Goal: Navigation & Orientation: Understand site structure

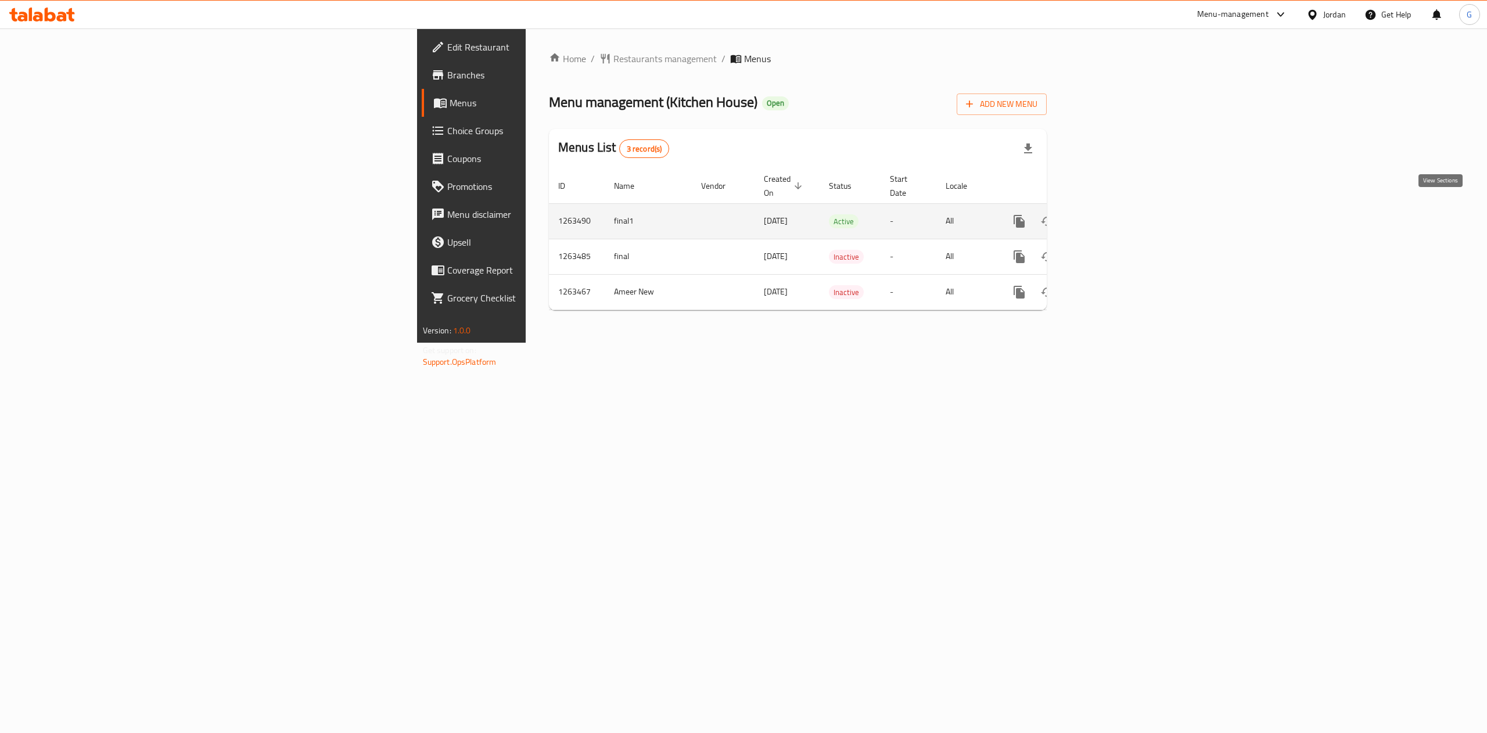
click at [1110, 214] on icon "enhanced table" at bounding box center [1103, 221] width 14 height 14
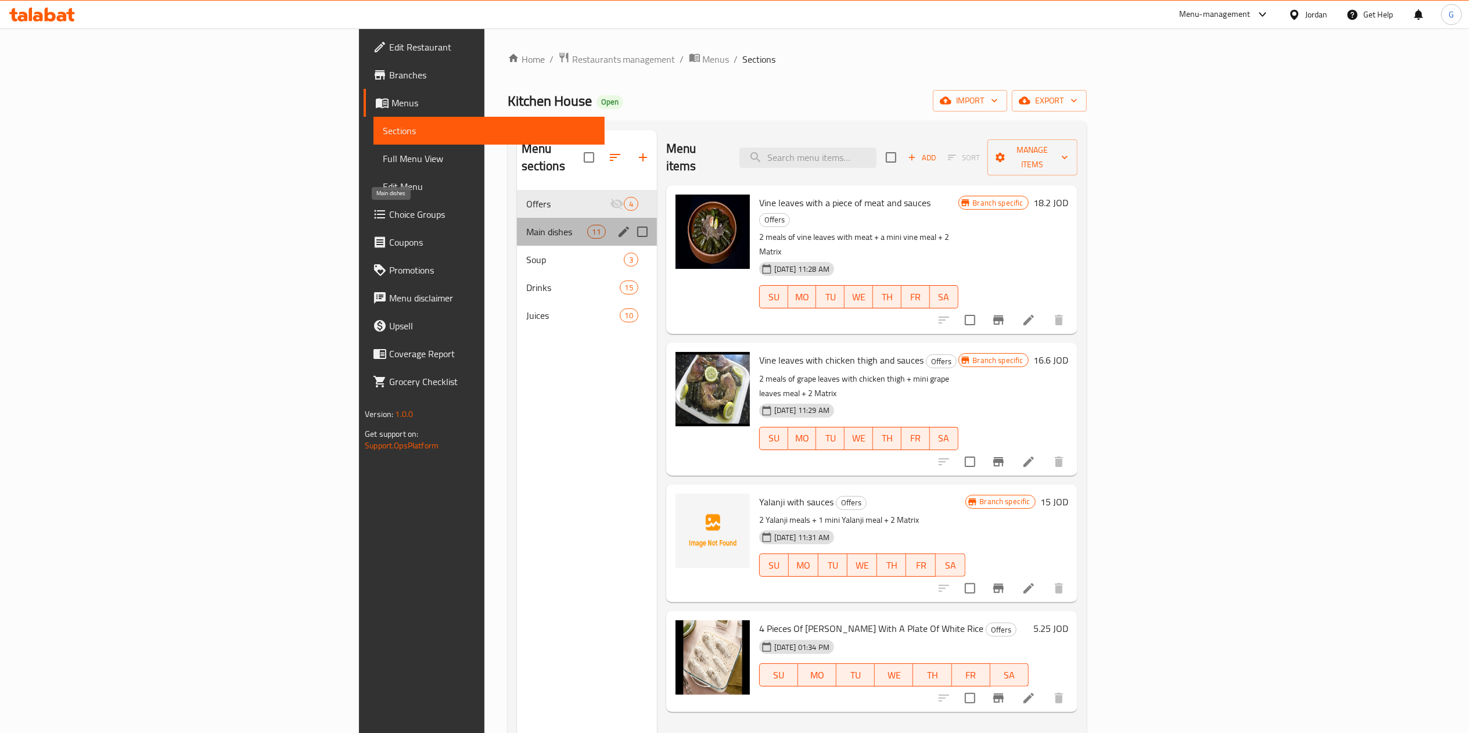
click at [526, 225] on span "Main dishes" at bounding box center [556, 232] width 61 height 14
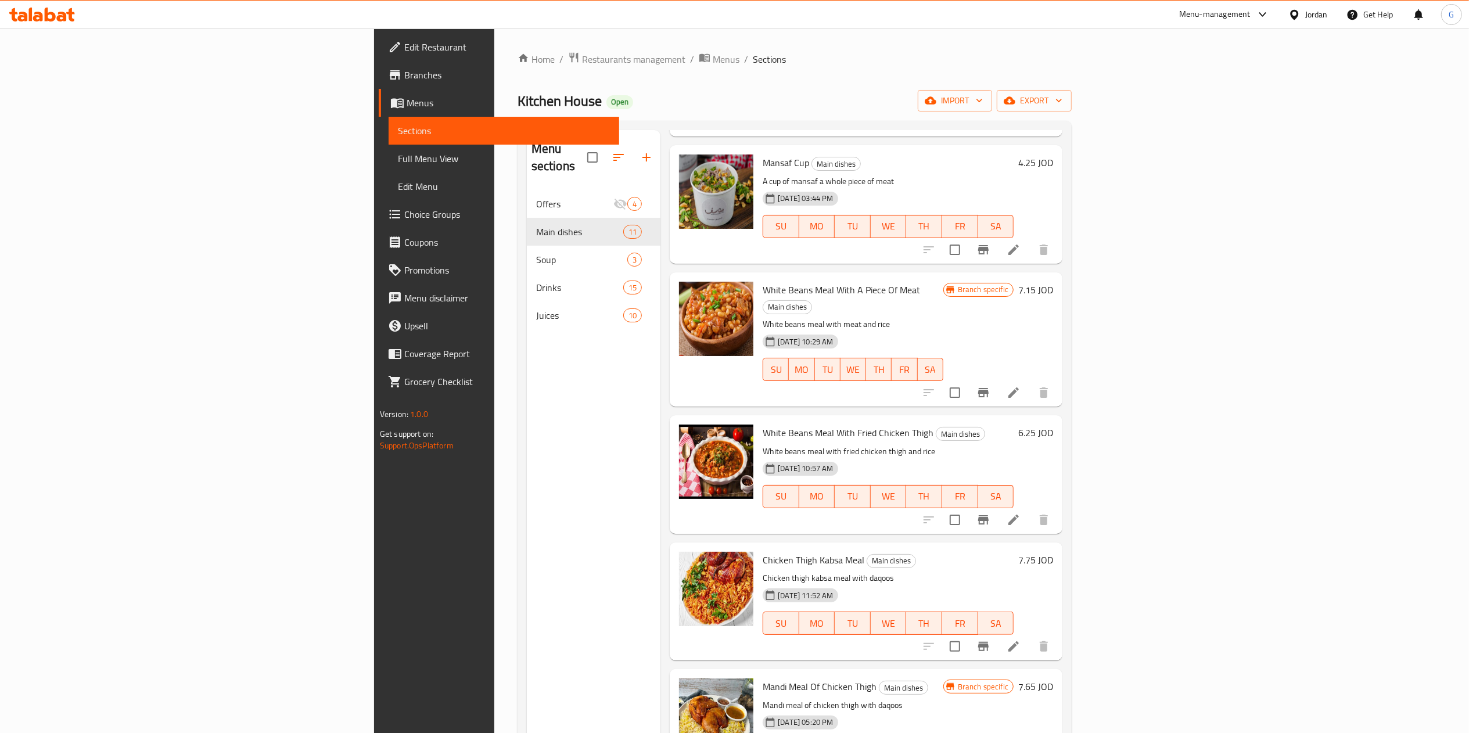
scroll to position [691, 0]
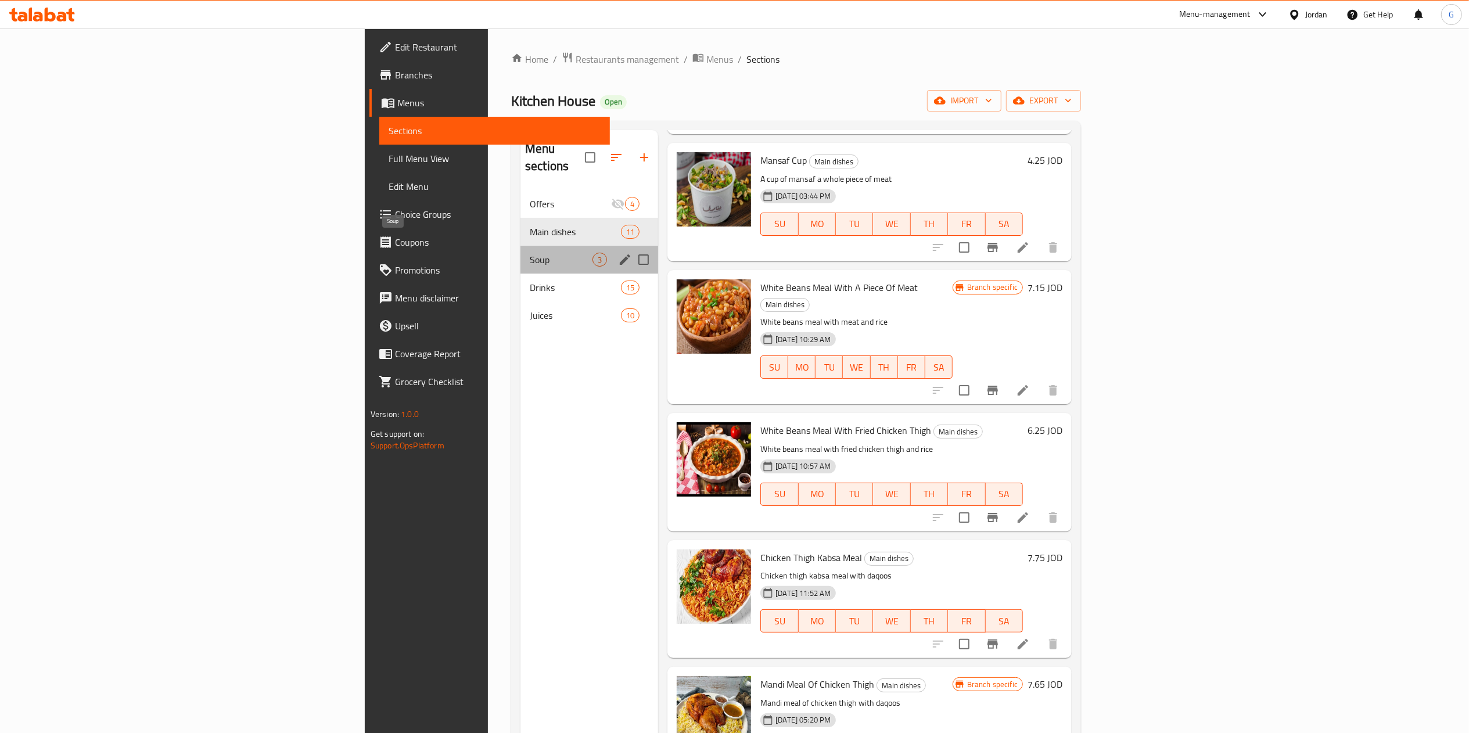
click at [530, 253] on span "Soup" at bounding box center [561, 260] width 63 height 14
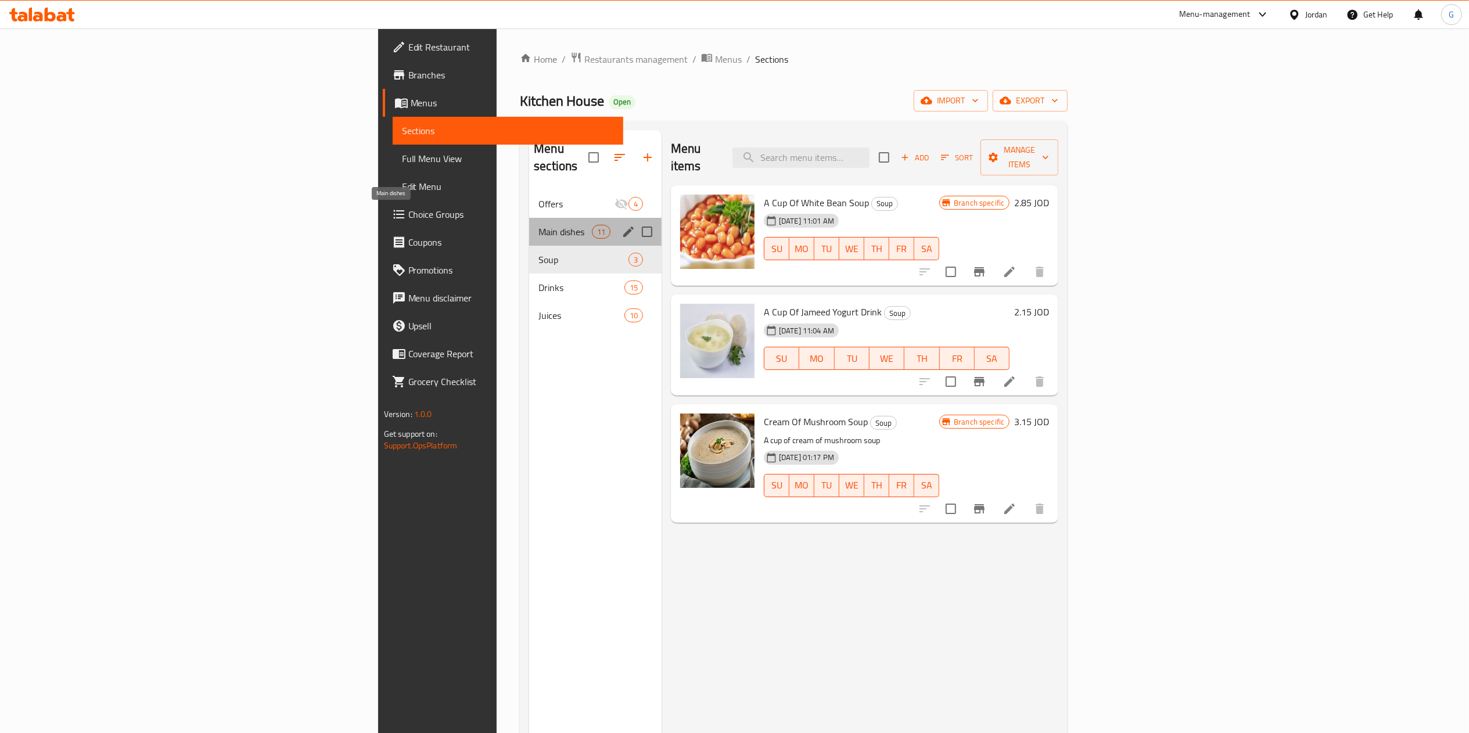
click at [539, 225] on span "Main dishes" at bounding box center [565, 232] width 53 height 14
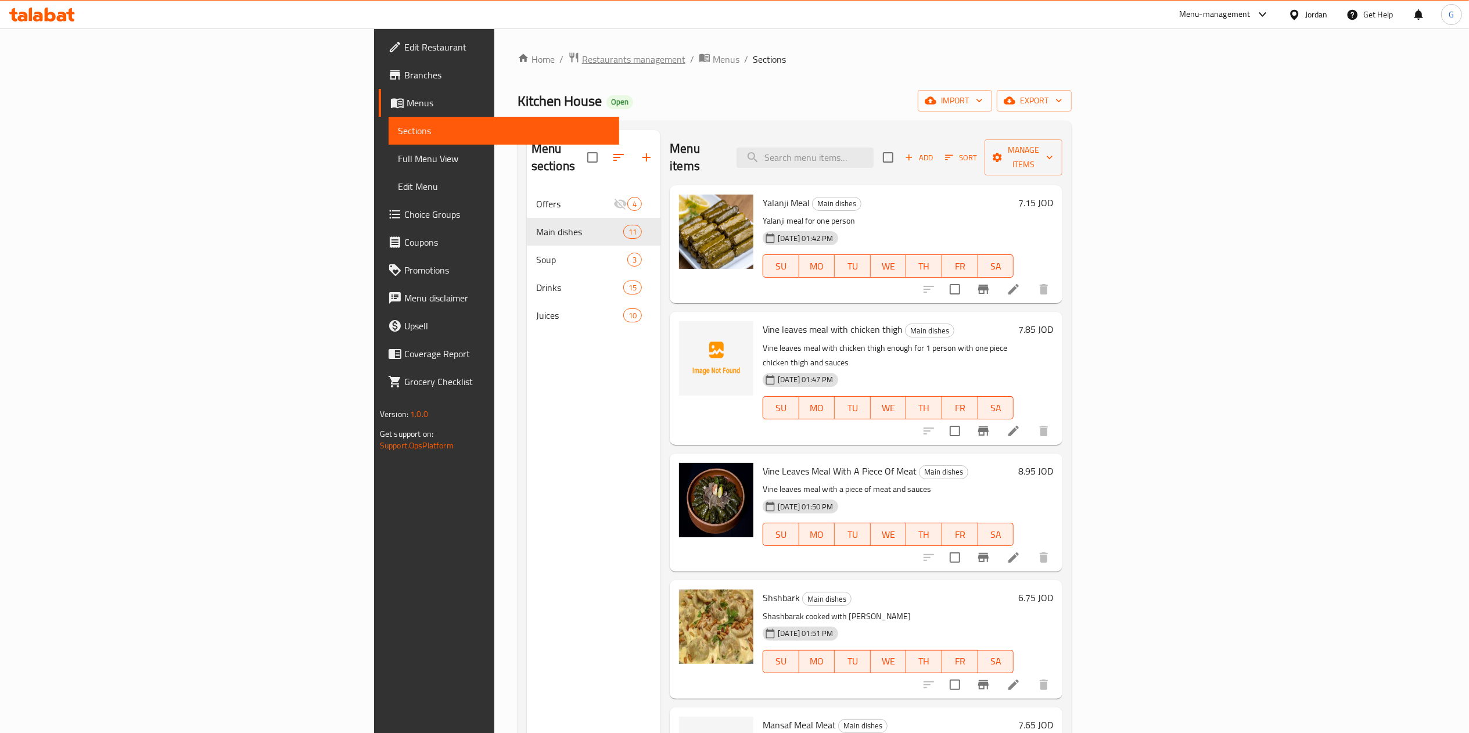
click at [582, 55] on span "Restaurants management" at bounding box center [633, 59] width 103 height 14
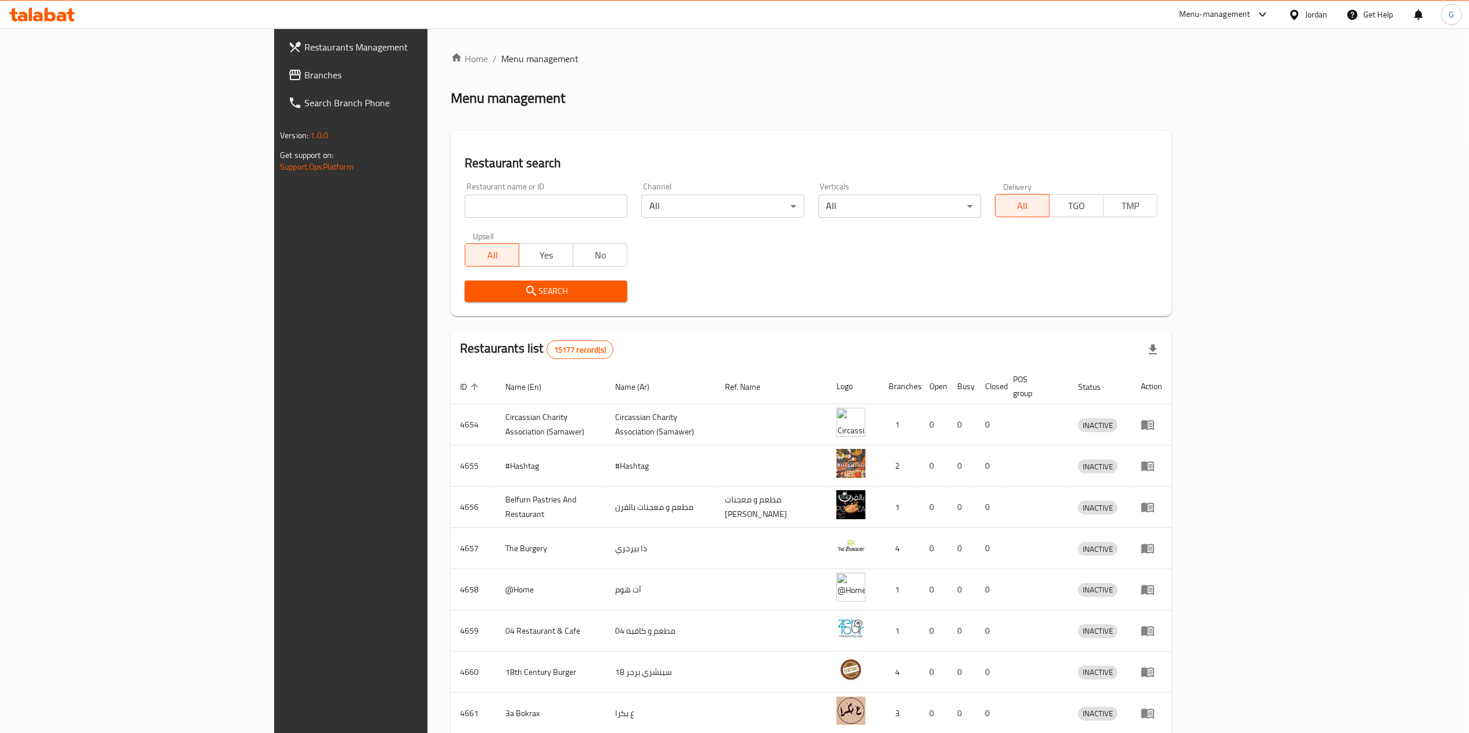
click at [274, 80] on div "Restaurants Management Branches Search Branch Phone Version: 1.0.0 Get support …" at bounding box center [734, 453] width 921 height 851
click at [304, 80] on span "Branches" at bounding box center [407, 75] width 206 height 14
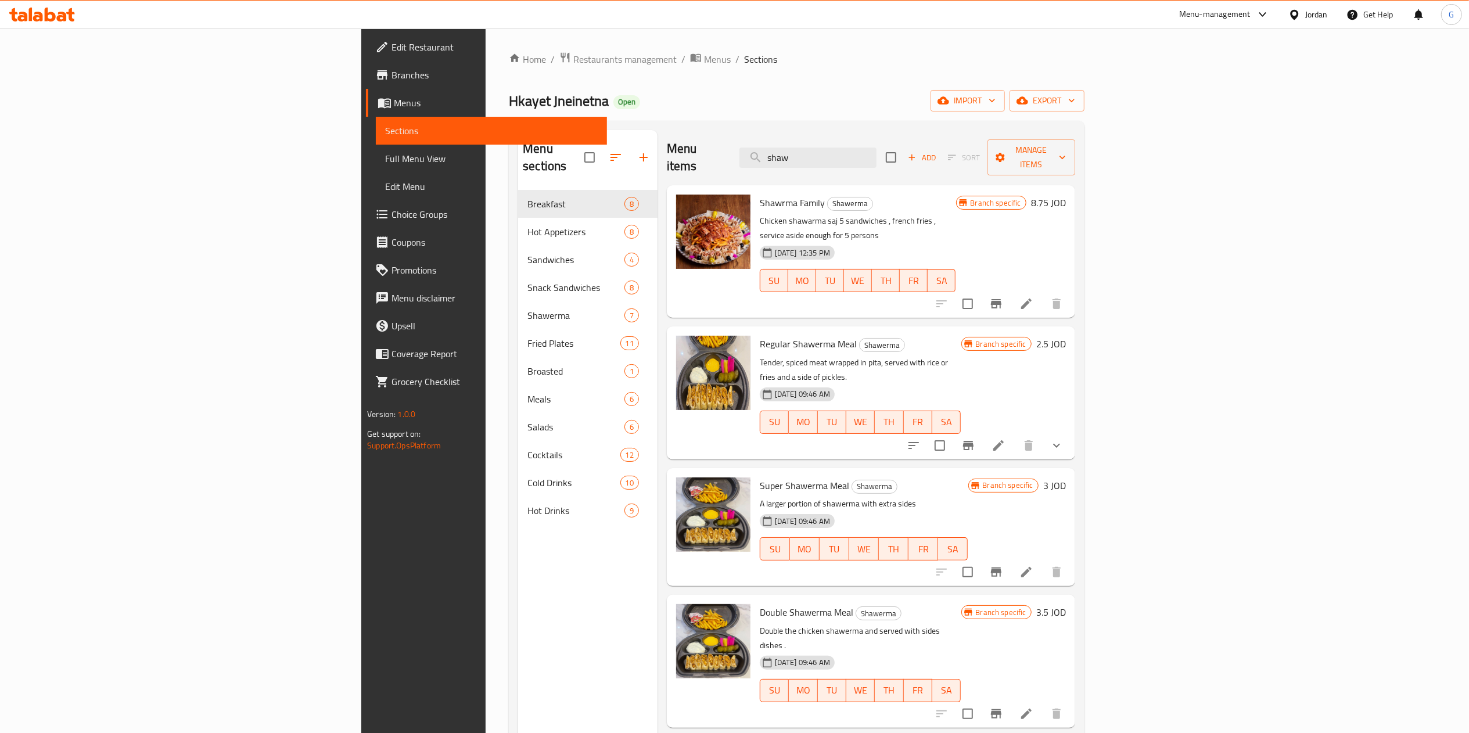
click at [28, 20] on icon at bounding box center [42, 15] width 66 height 14
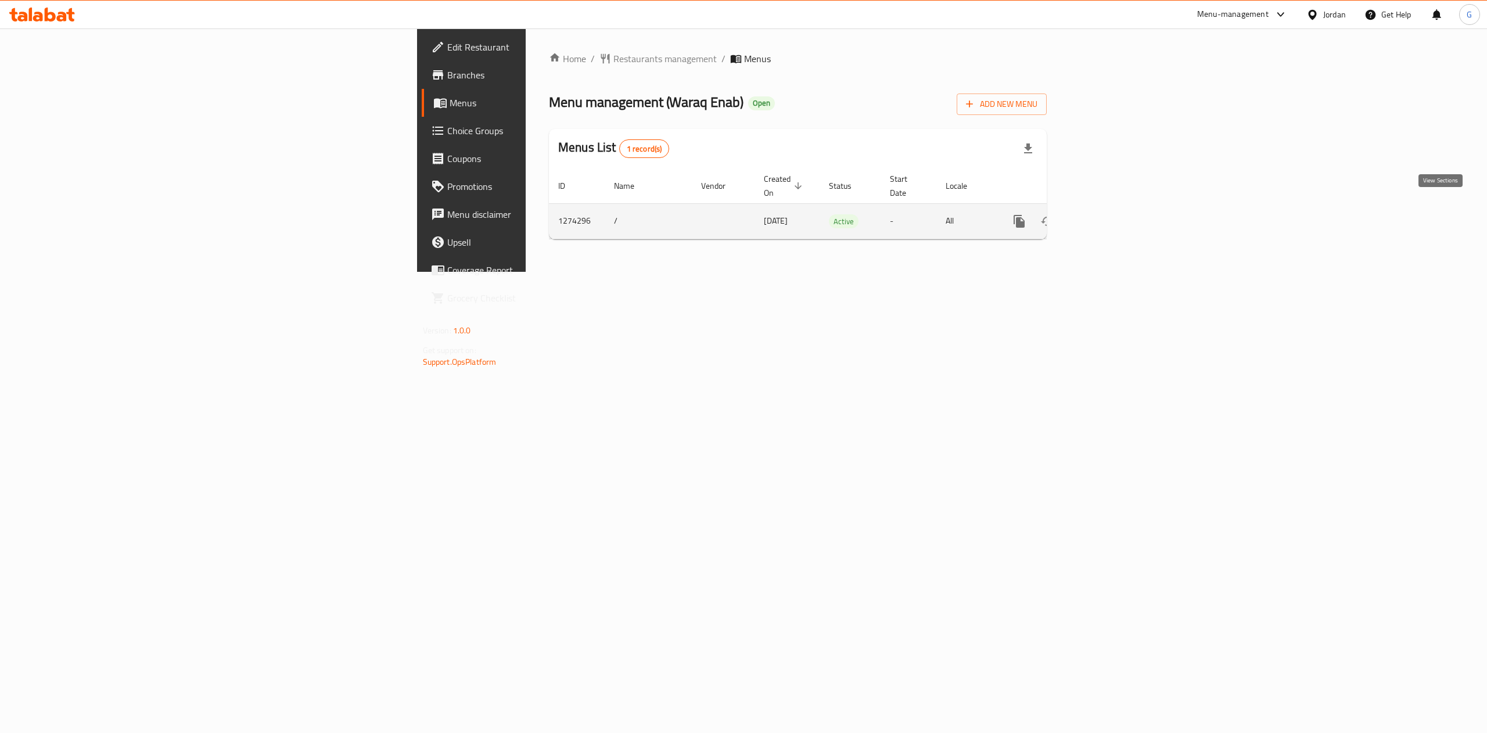
click at [1110, 214] on icon "enhanced table" at bounding box center [1103, 221] width 14 height 14
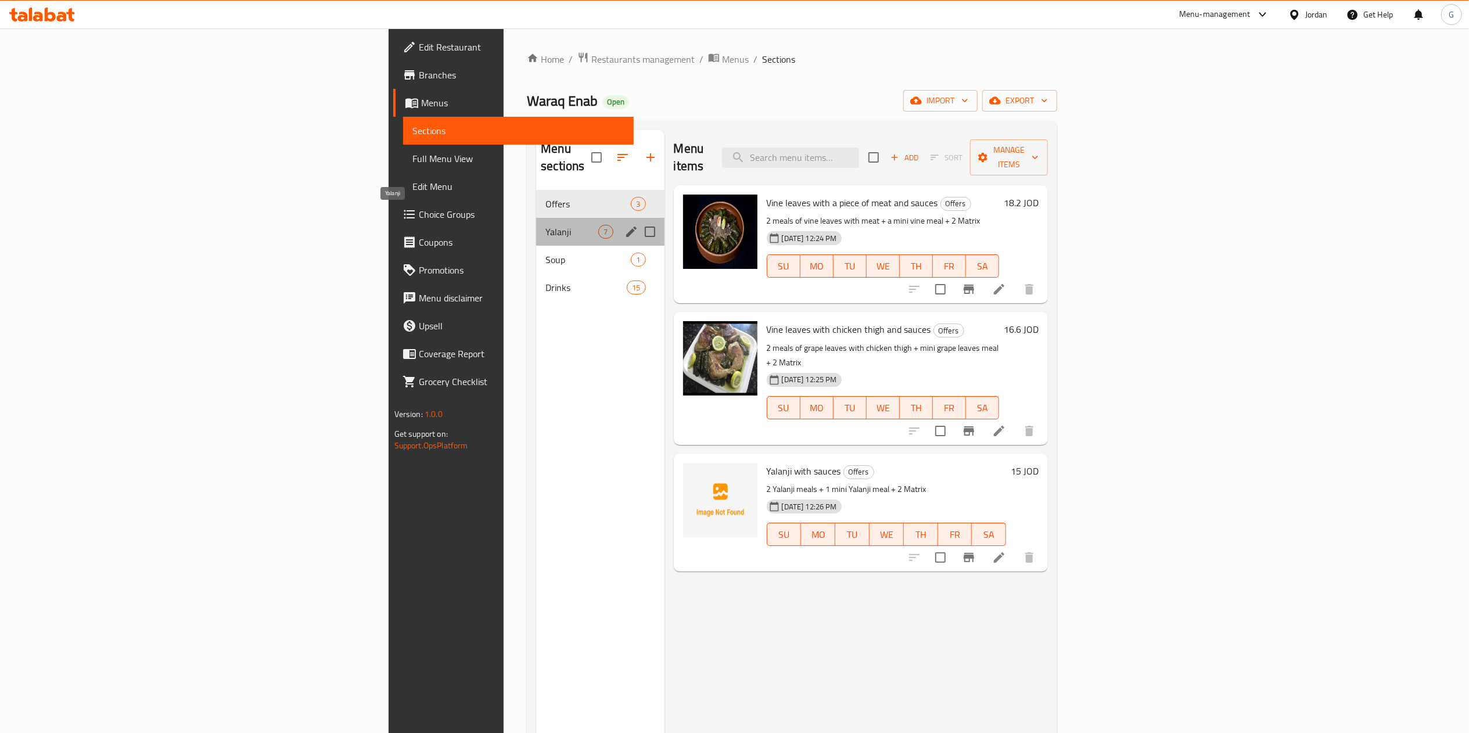
click at [546, 225] on span "Yalanji" at bounding box center [572, 232] width 53 height 14
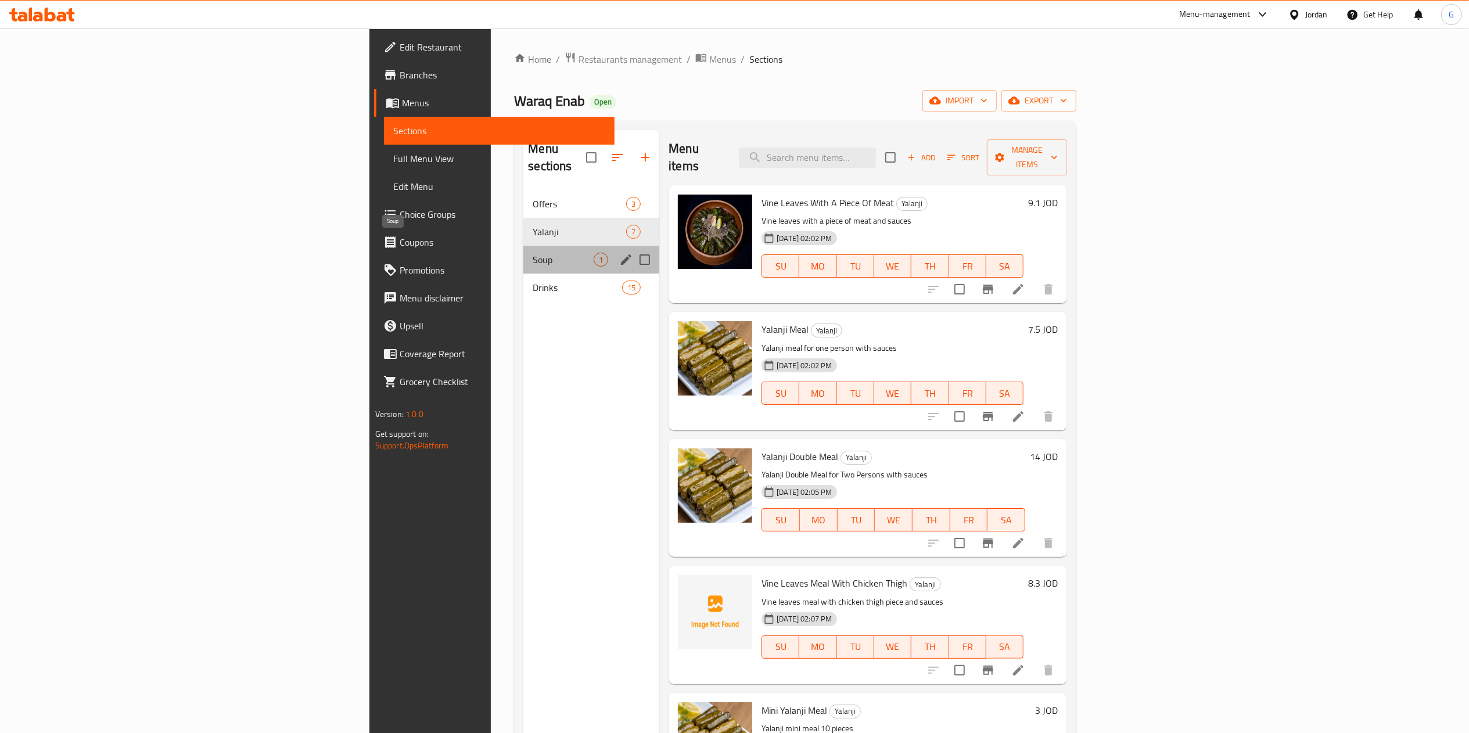
click at [533, 253] on span "Soup" at bounding box center [563, 260] width 61 height 14
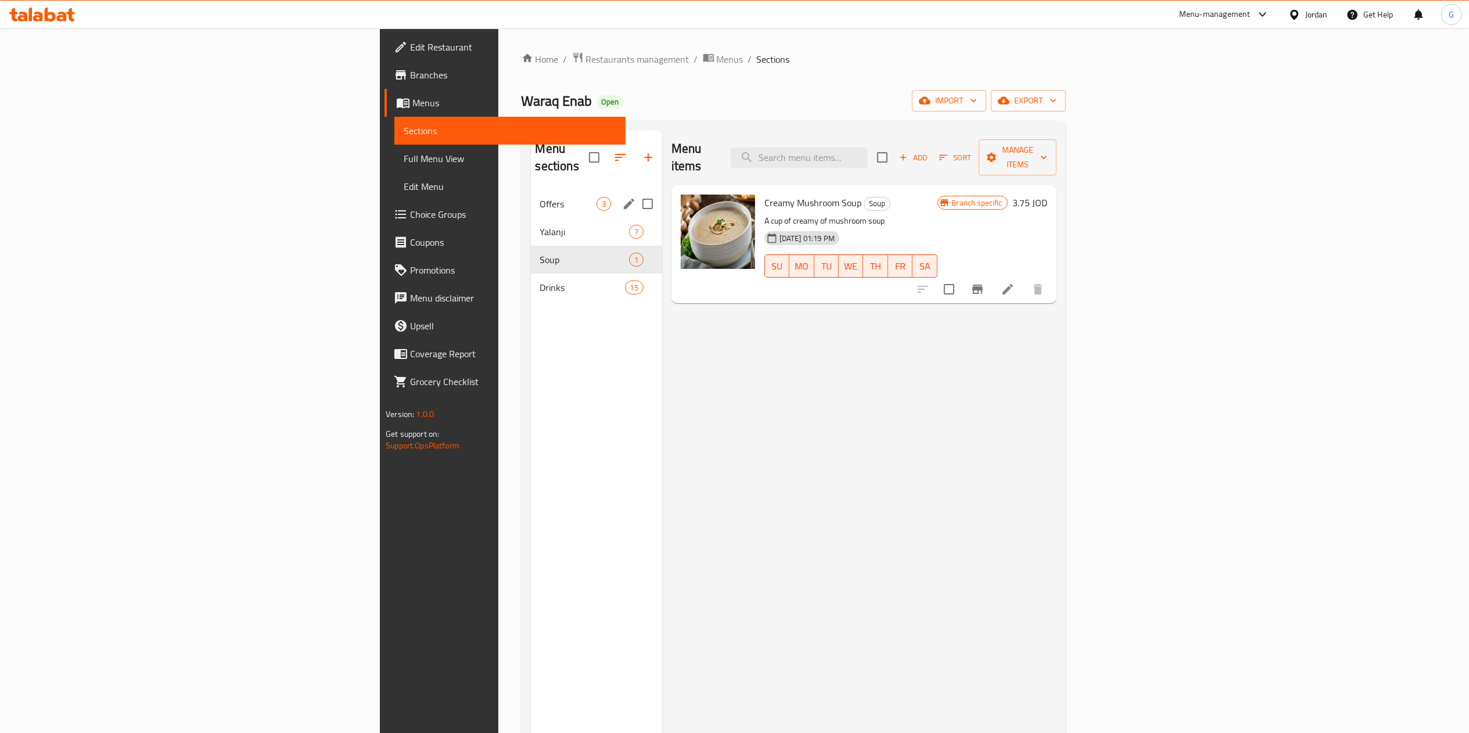
click at [531, 198] on div "Offers 3" at bounding box center [596, 204] width 131 height 28
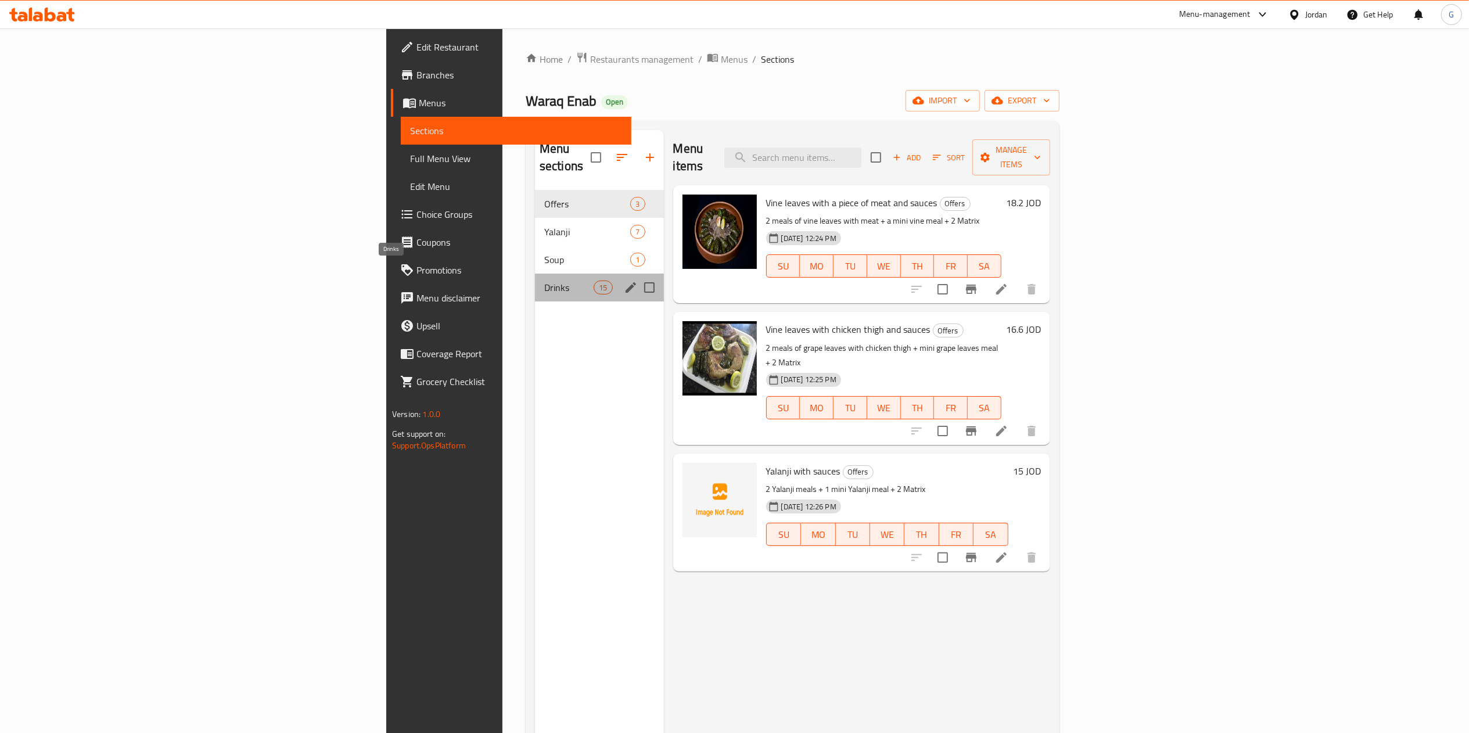
click at [544, 281] on span "Drinks" at bounding box center [568, 288] width 49 height 14
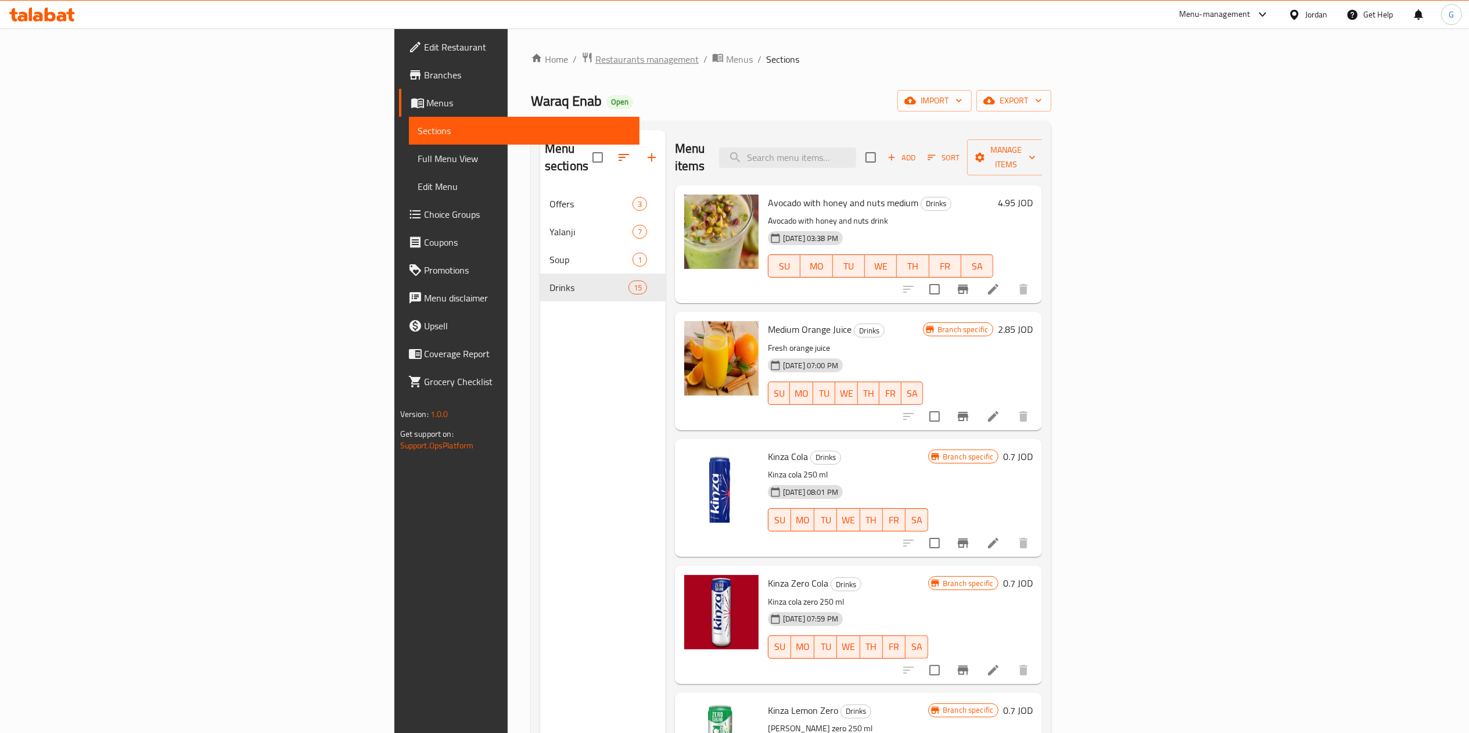
click at [595, 66] on span "Restaurants management" at bounding box center [646, 59] width 103 height 14
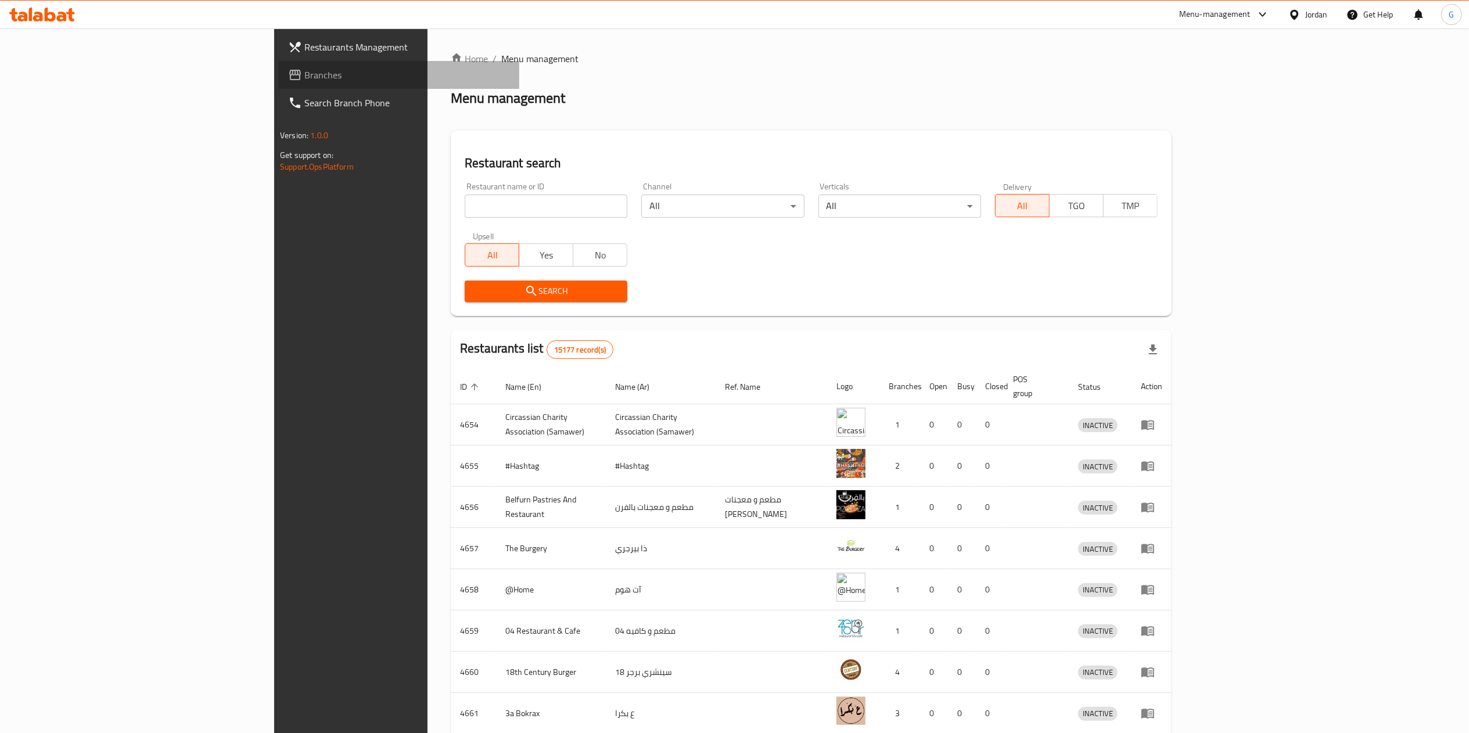
click at [304, 78] on span "Branches" at bounding box center [407, 75] width 206 height 14
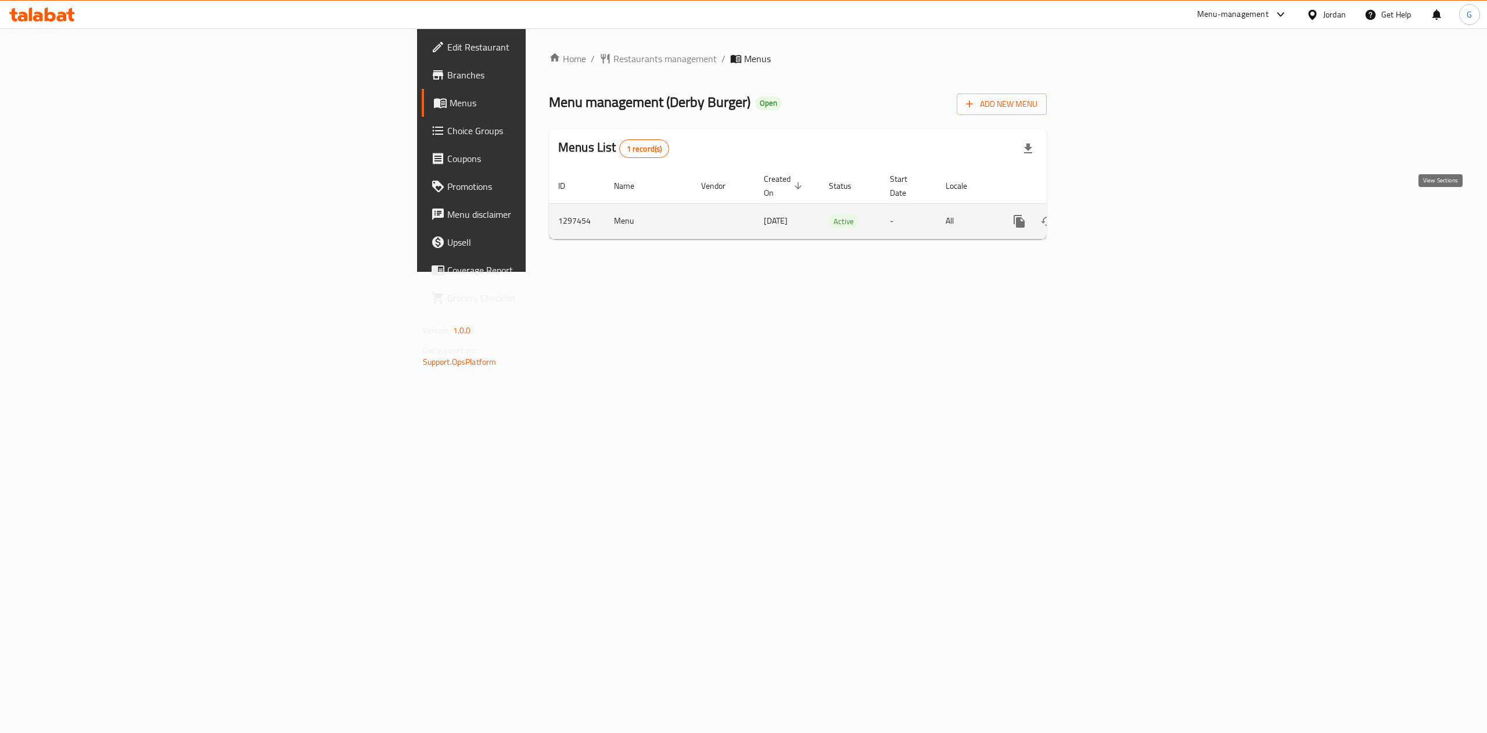
click at [1117, 216] on link "enhanced table" at bounding box center [1103, 221] width 28 height 28
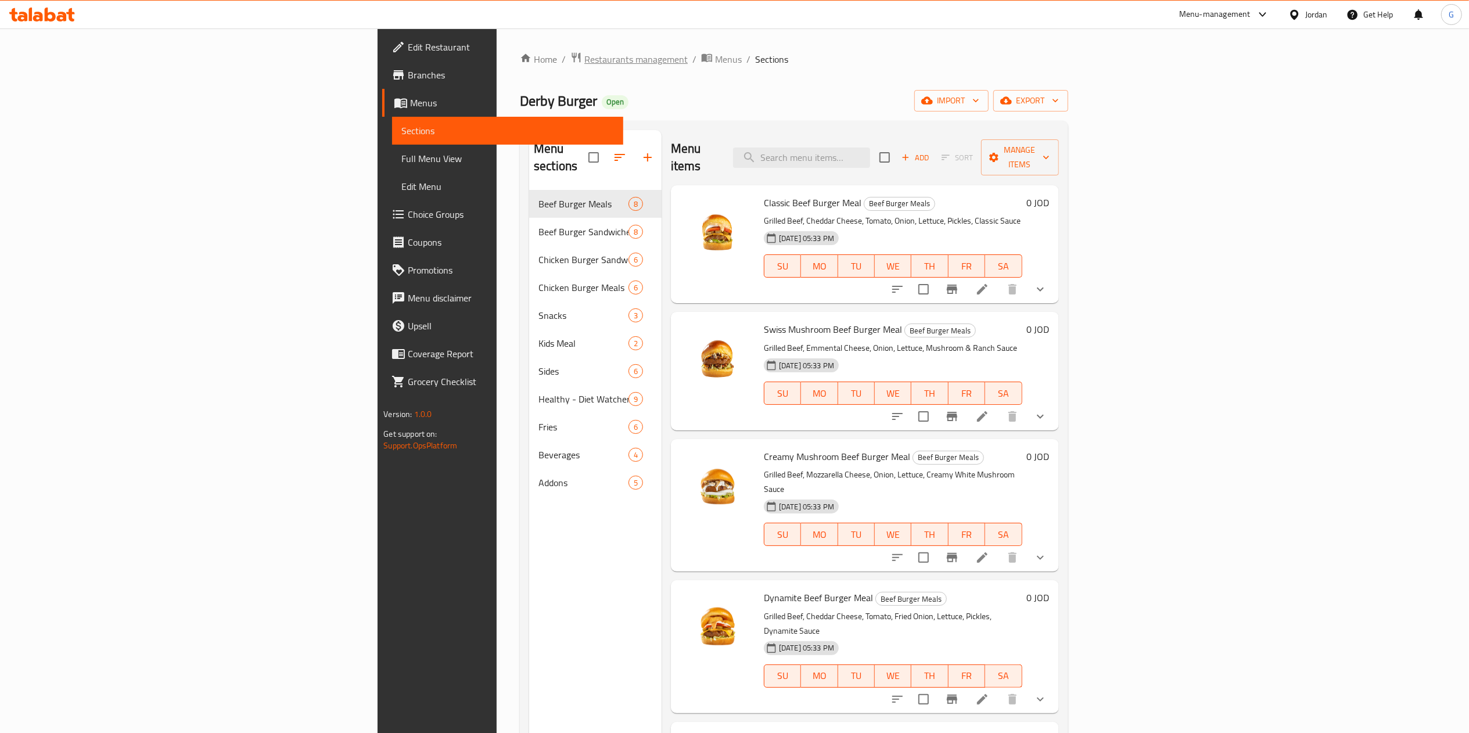
click at [584, 55] on span "Restaurants management" at bounding box center [635, 59] width 103 height 14
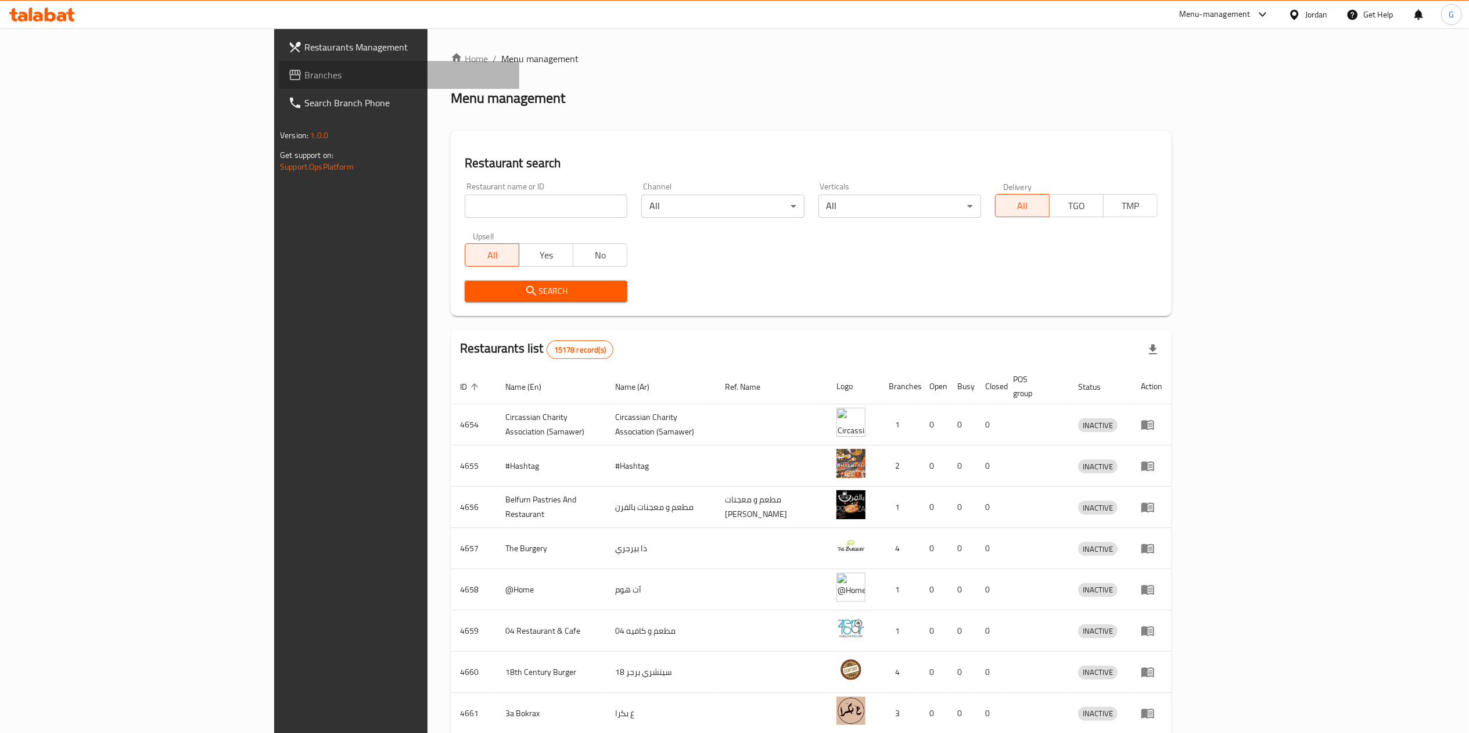
click at [304, 76] on span "Branches" at bounding box center [407, 75] width 206 height 14
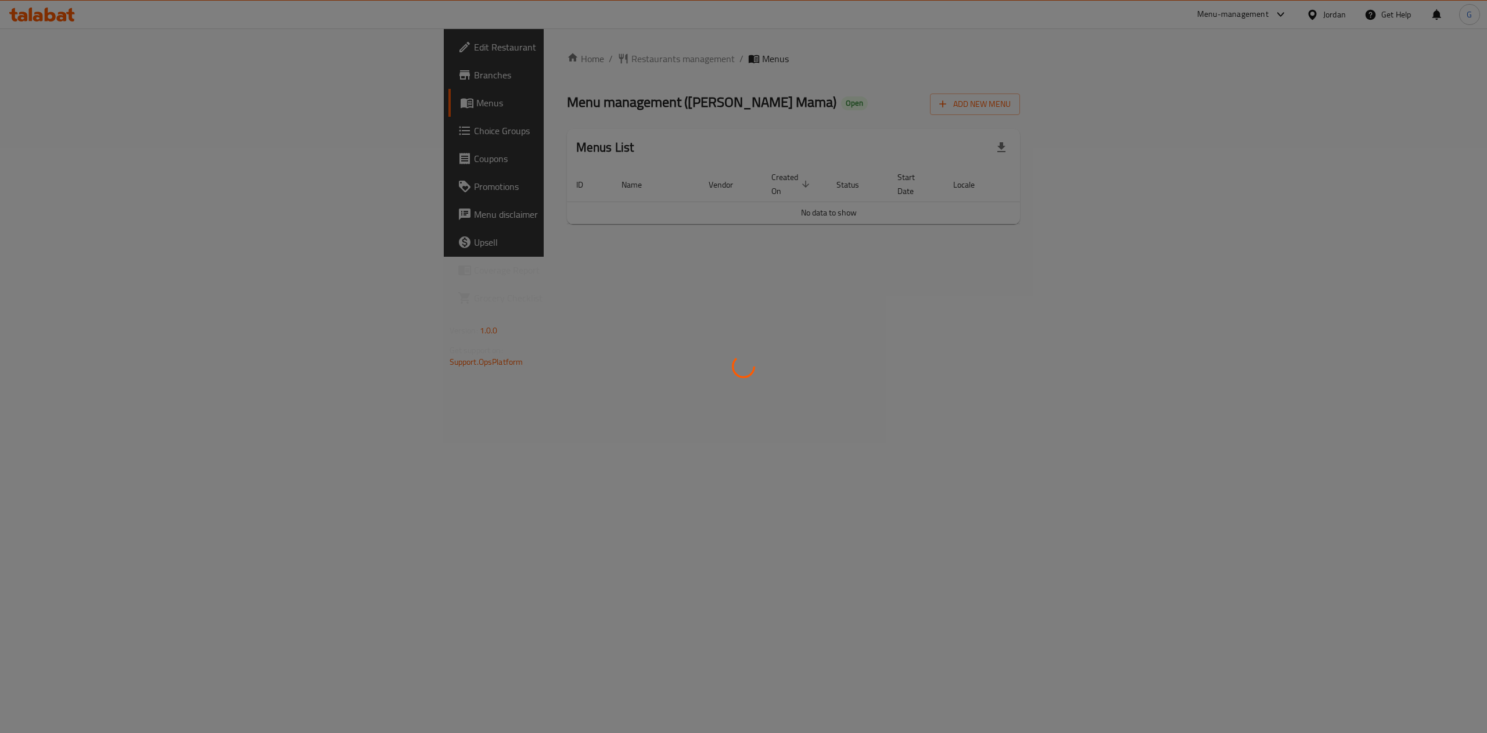
click at [1416, 195] on div at bounding box center [743, 366] width 1487 height 733
click at [1430, 198] on div at bounding box center [743, 366] width 1487 height 733
click at [1433, 199] on div at bounding box center [743, 366] width 1487 height 733
click at [1438, 208] on div at bounding box center [743, 366] width 1487 height 733
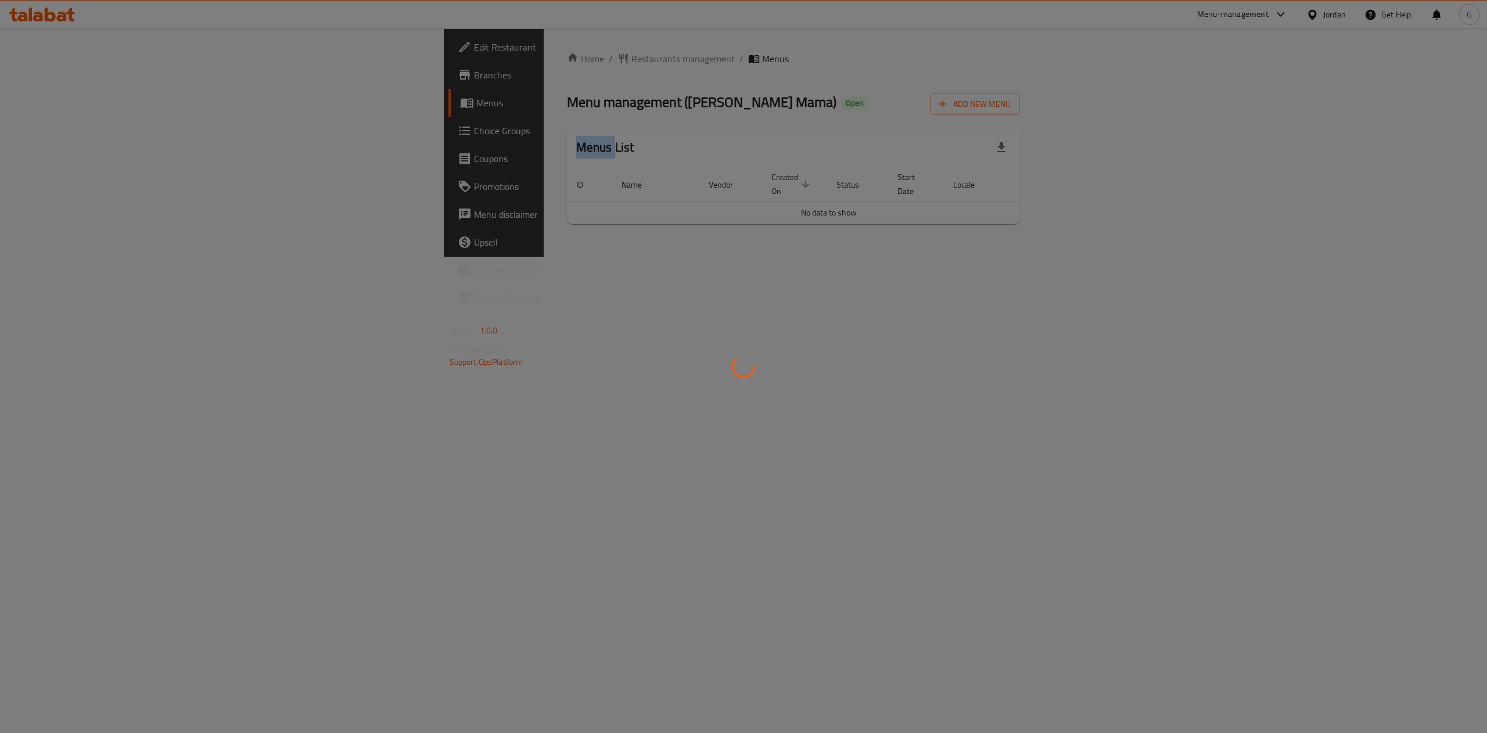
click at [1438, 208] on div at bounding box center [743, 366] width 1487 height 733
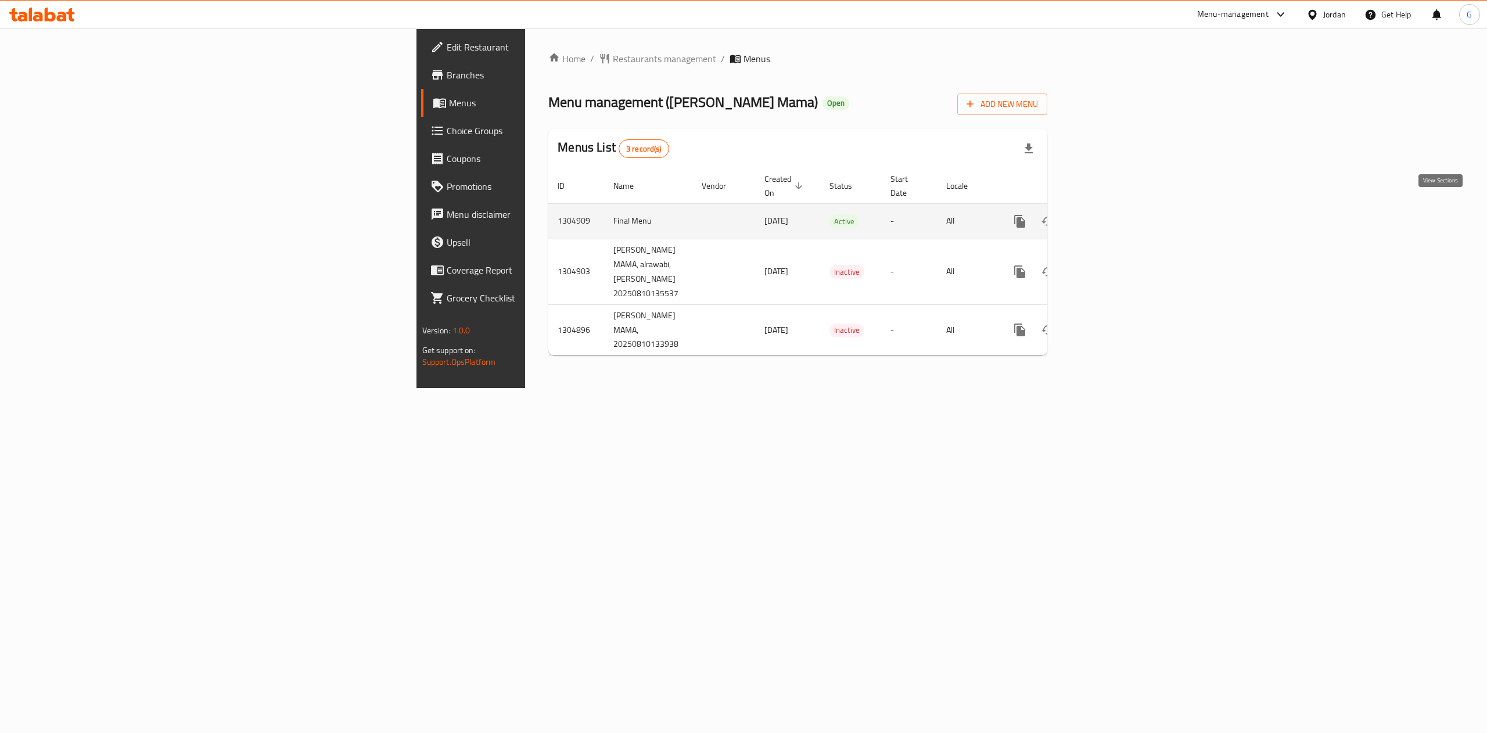
click at [1111, 214] on icon "enhanced table" at bounding box center [1104, 221] width 14 height 14
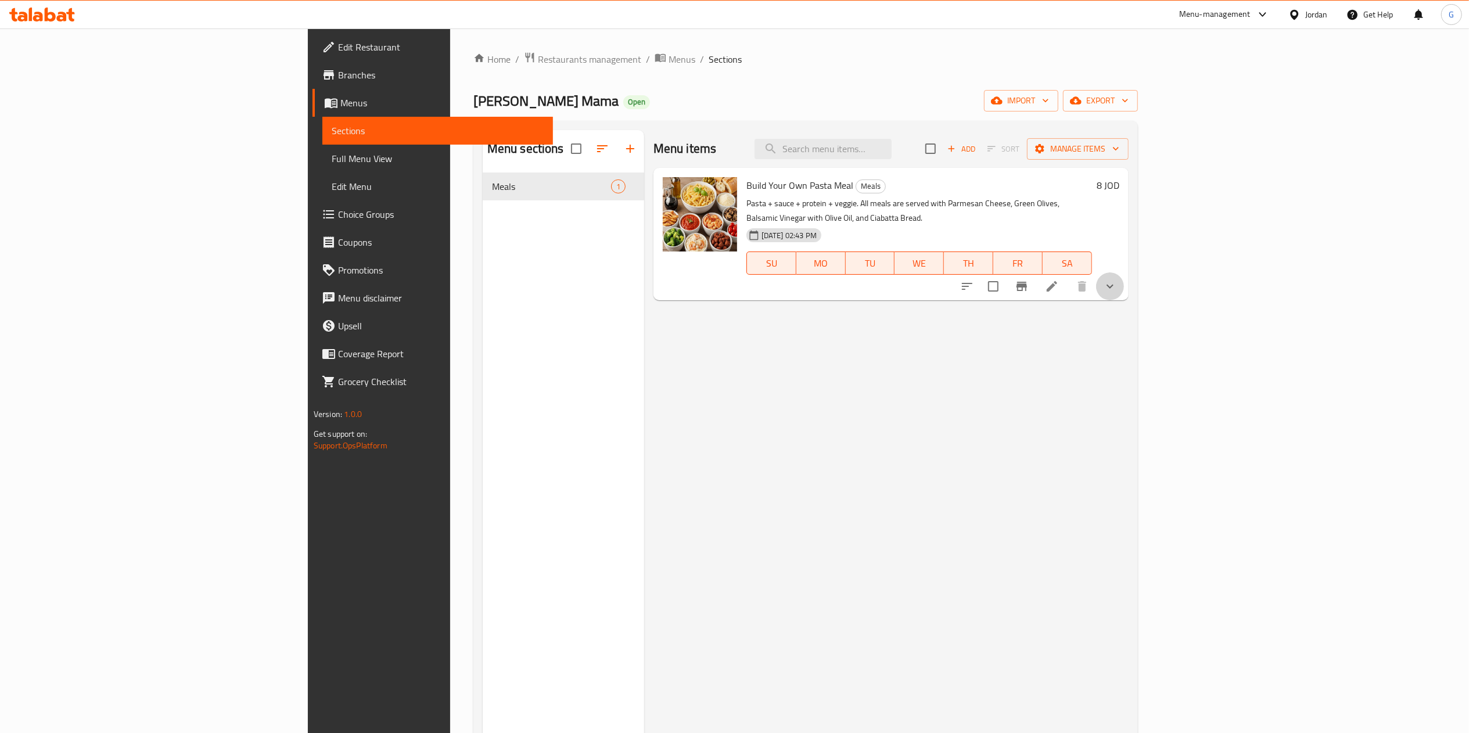
click at [1124, 280] on button "show more" at bounding box center [1110, 286] width 28 height 28
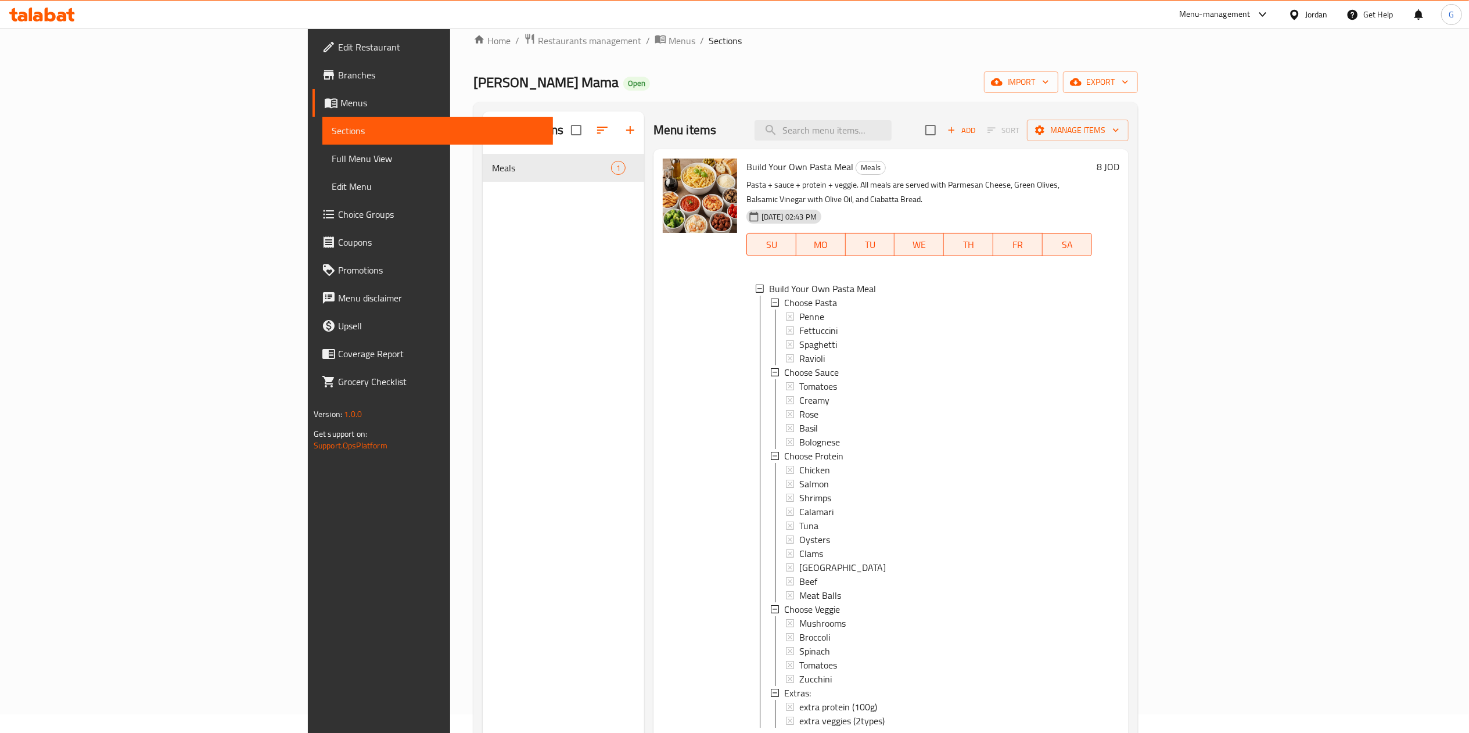
scroll to position [1, 0]
click at [50, 16] on icon at bounding box center [42, 15] width 66 height 14
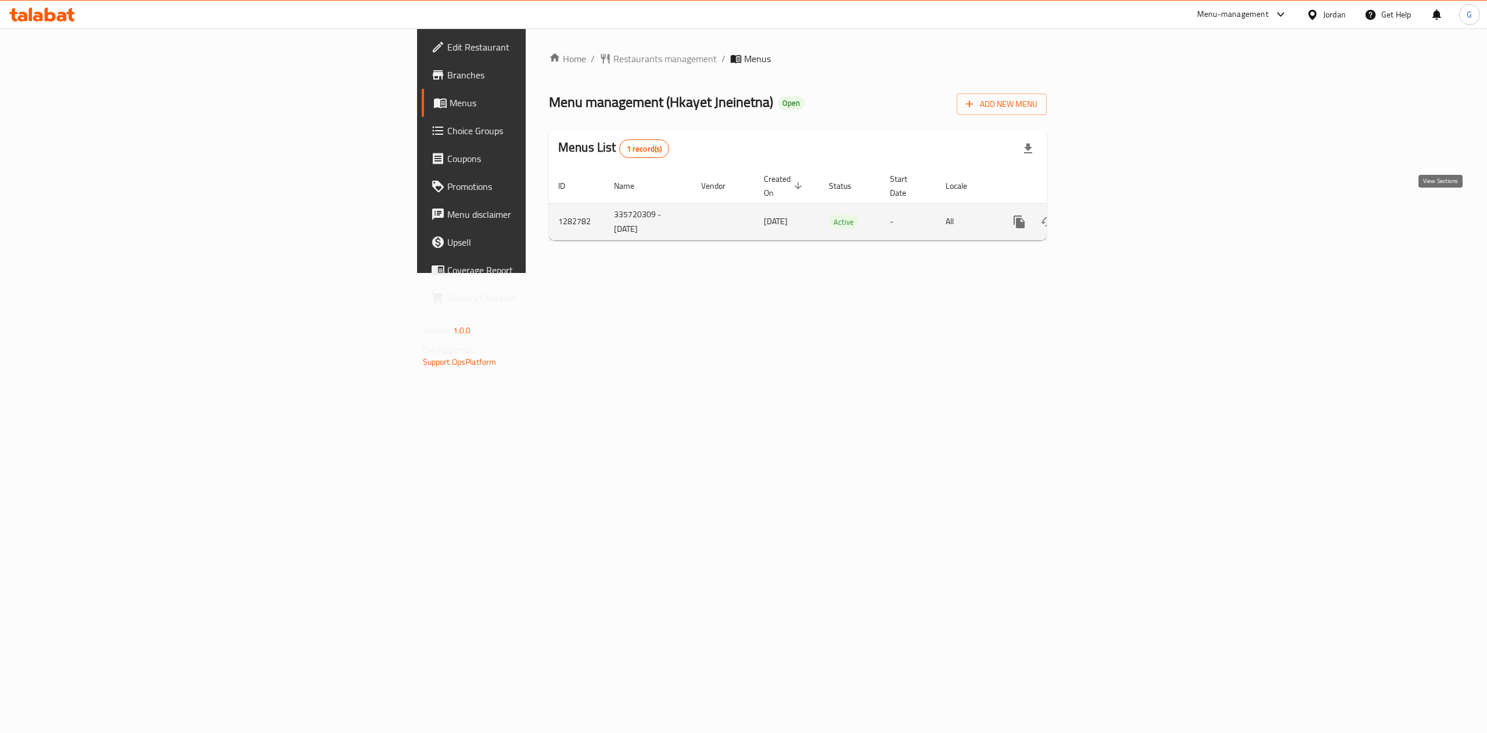
click at [1108, 217] on icon "enhanced table" at bounding box center [1103, 222] width 10 height 10
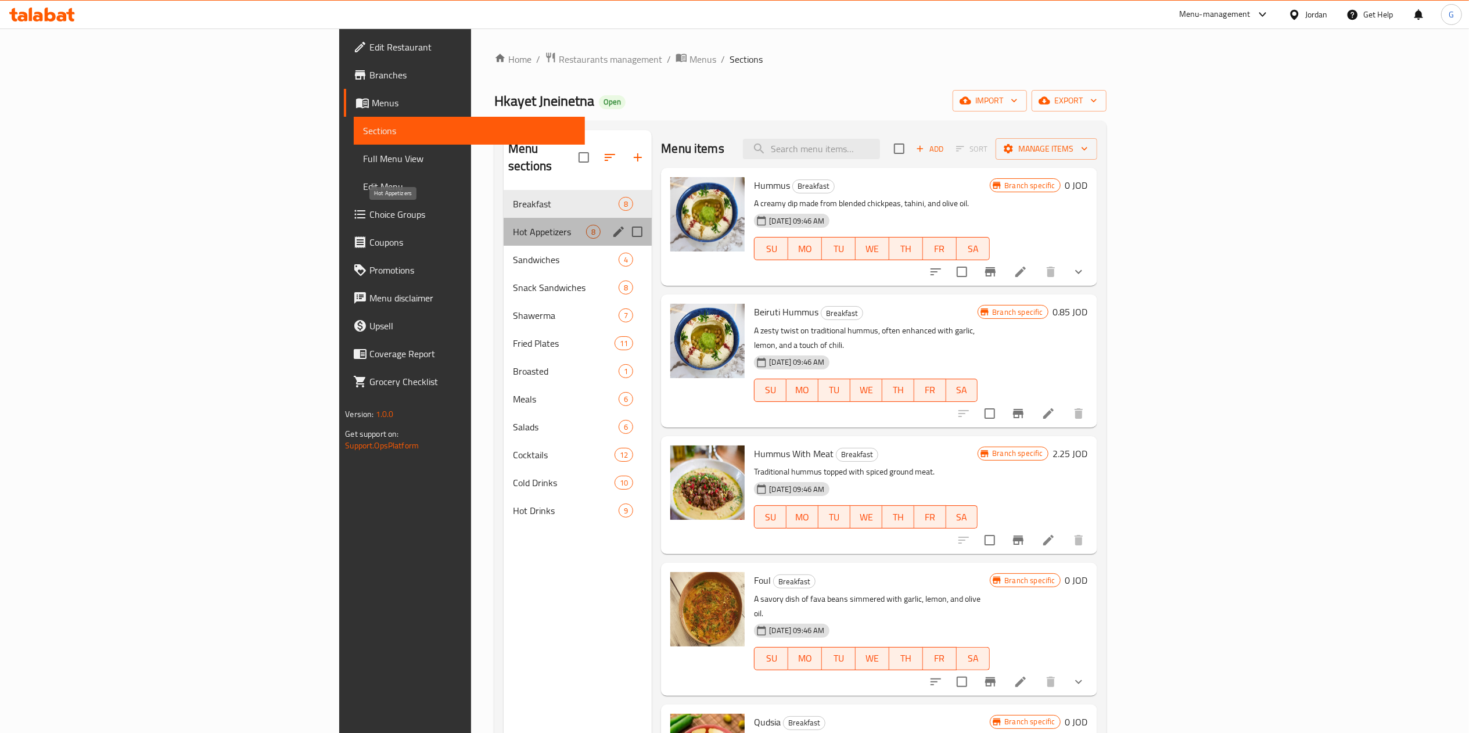
click at [513, 225] on span "Hot Appetizers" at bounding box center [549, 232] width 73 height 14
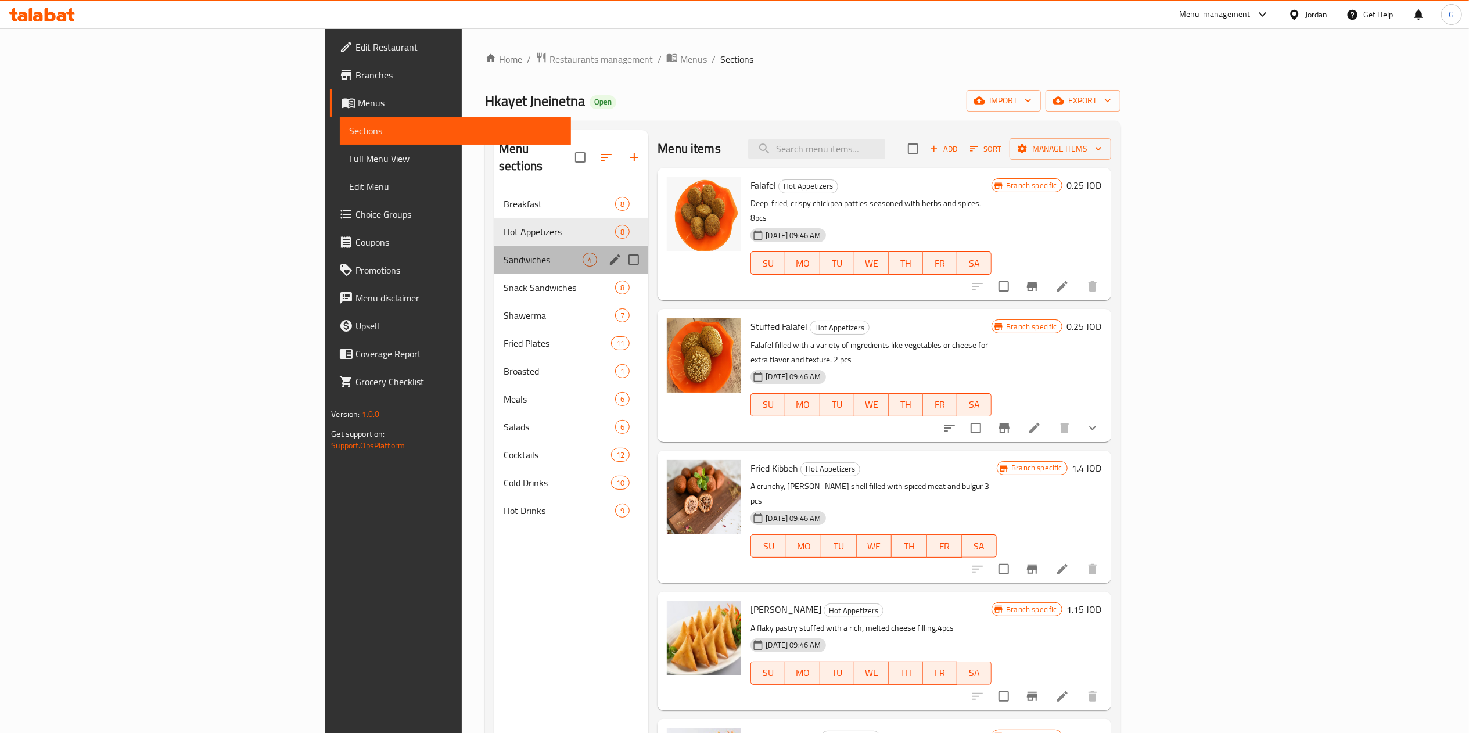
click at [494, 256] on div "Sandwiches 4" at bounding box center [571, 260] width 154 height 28
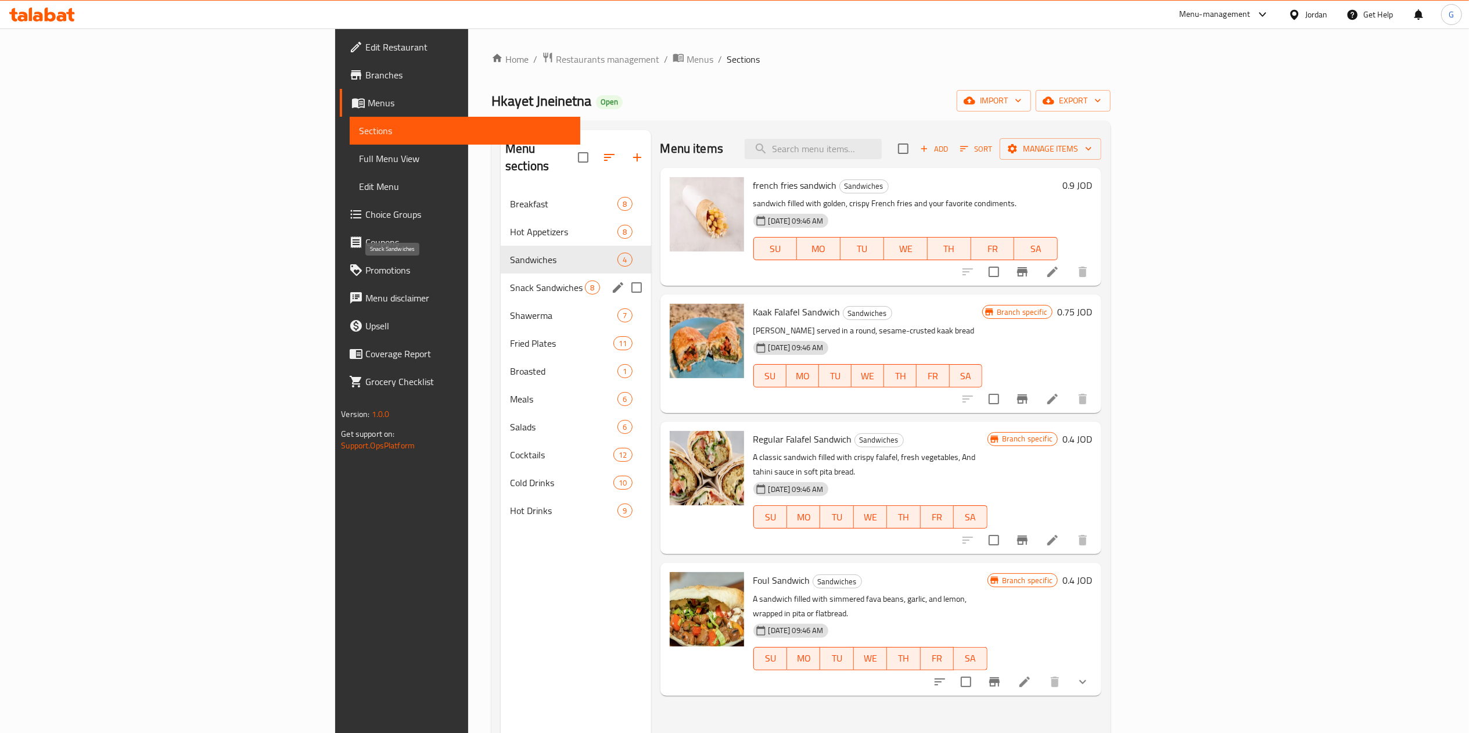
click at [510, 281] on span "Snack Sandwiches" at bounding box center [547, 288] width 75 height 14
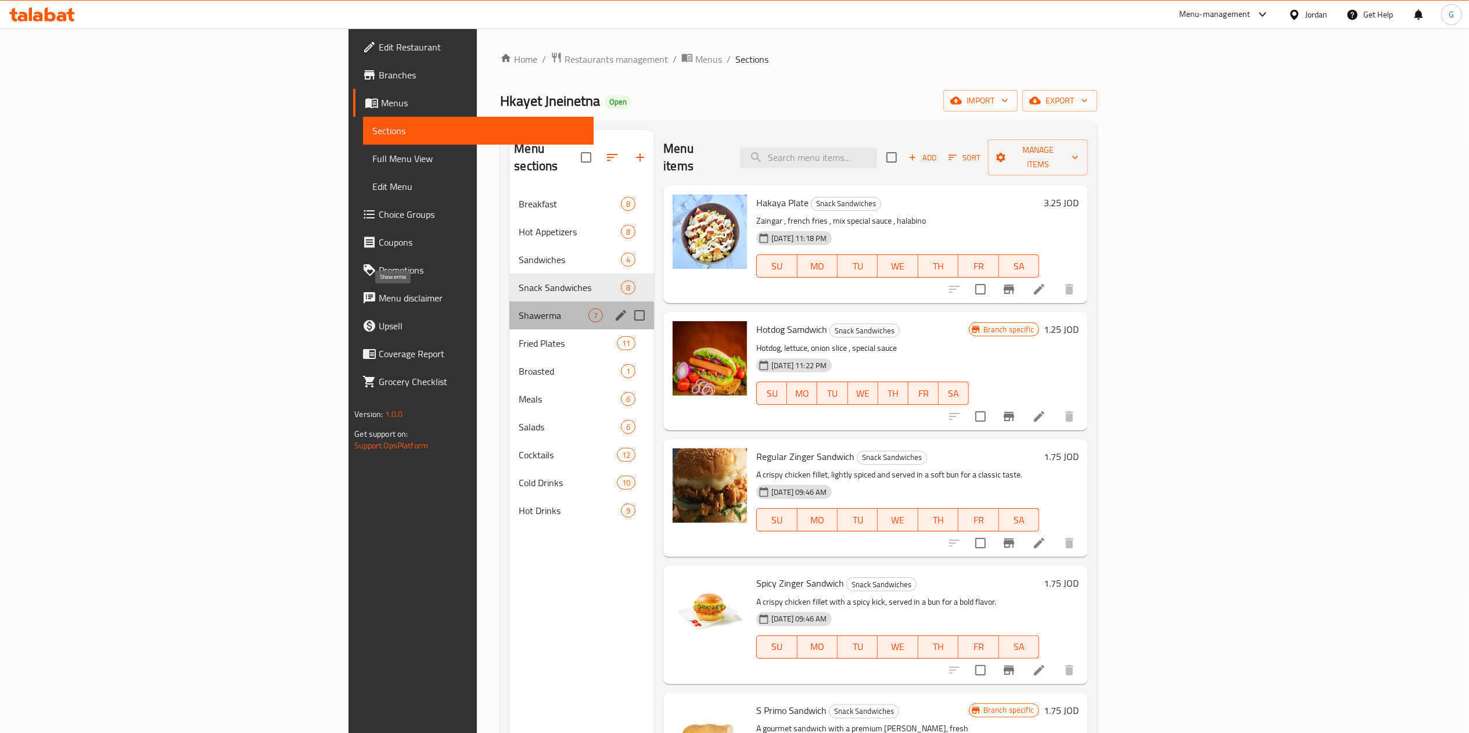
click at [519, 308] on span "Shawerma" at bounding box center [554, 315] width 70 height 14
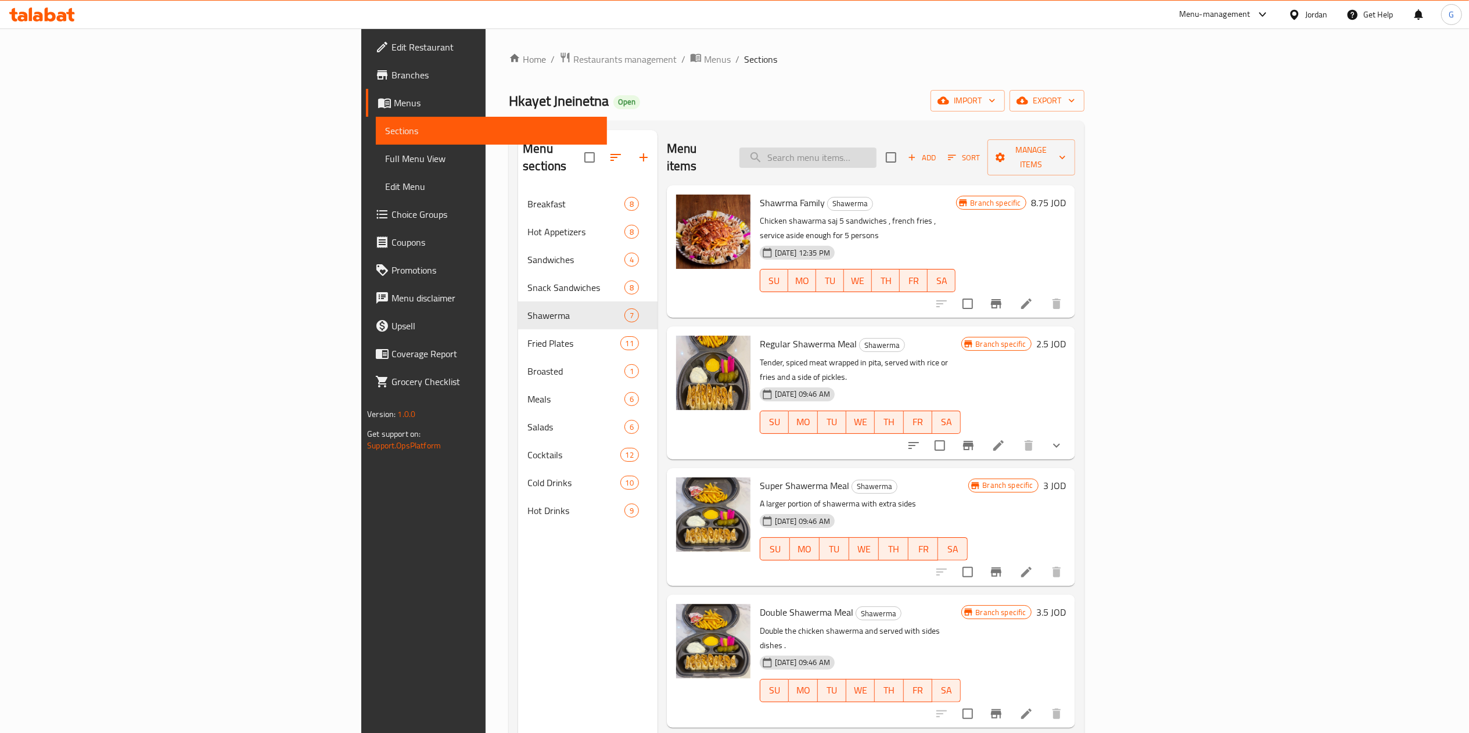
click at [877, 155] on input "search" at bounding box center [808, 158] width 137 height 20
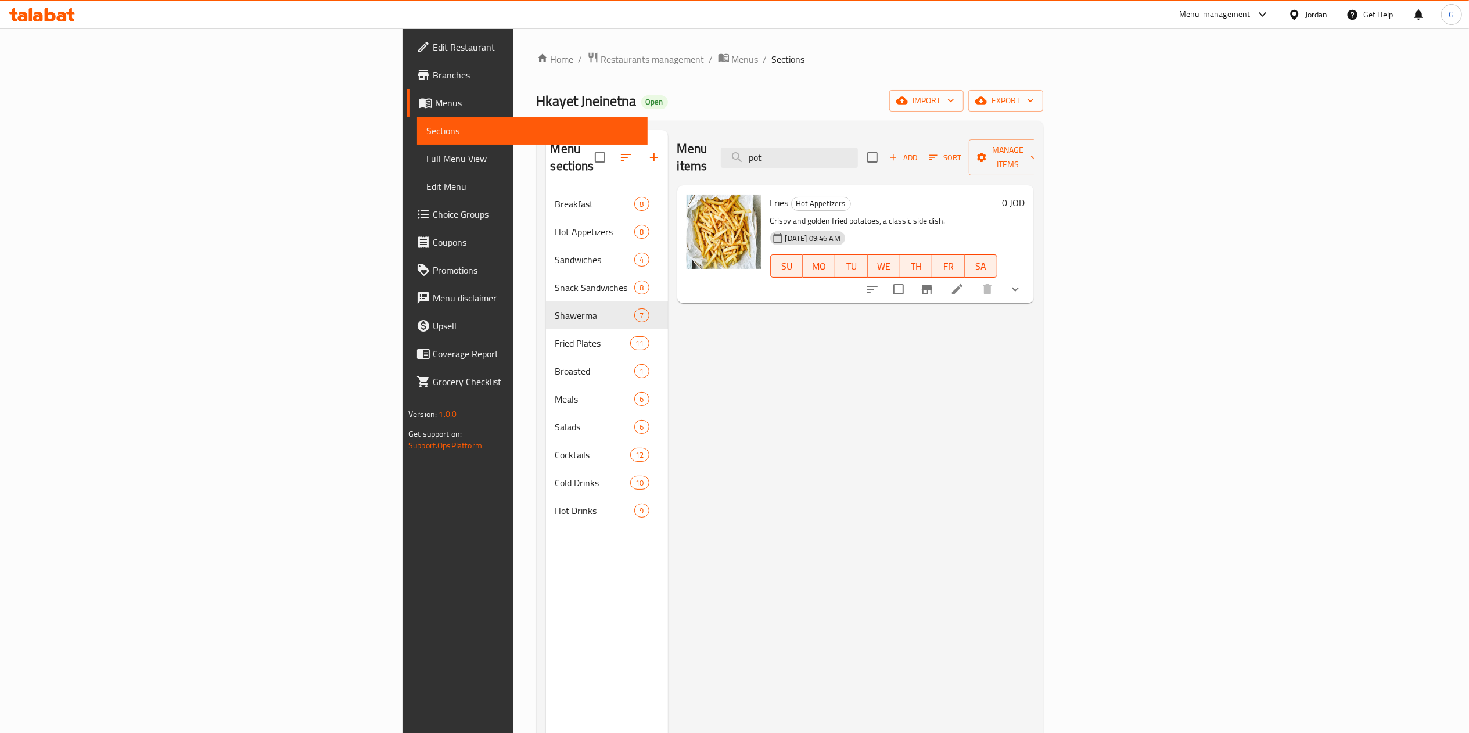
click at [1034, 594] on div "Menu items pot Add Sort Manage items Fries Hot Appetizers Crispy and golden fri…" at bounding box center [851, 496] width 366 height 733
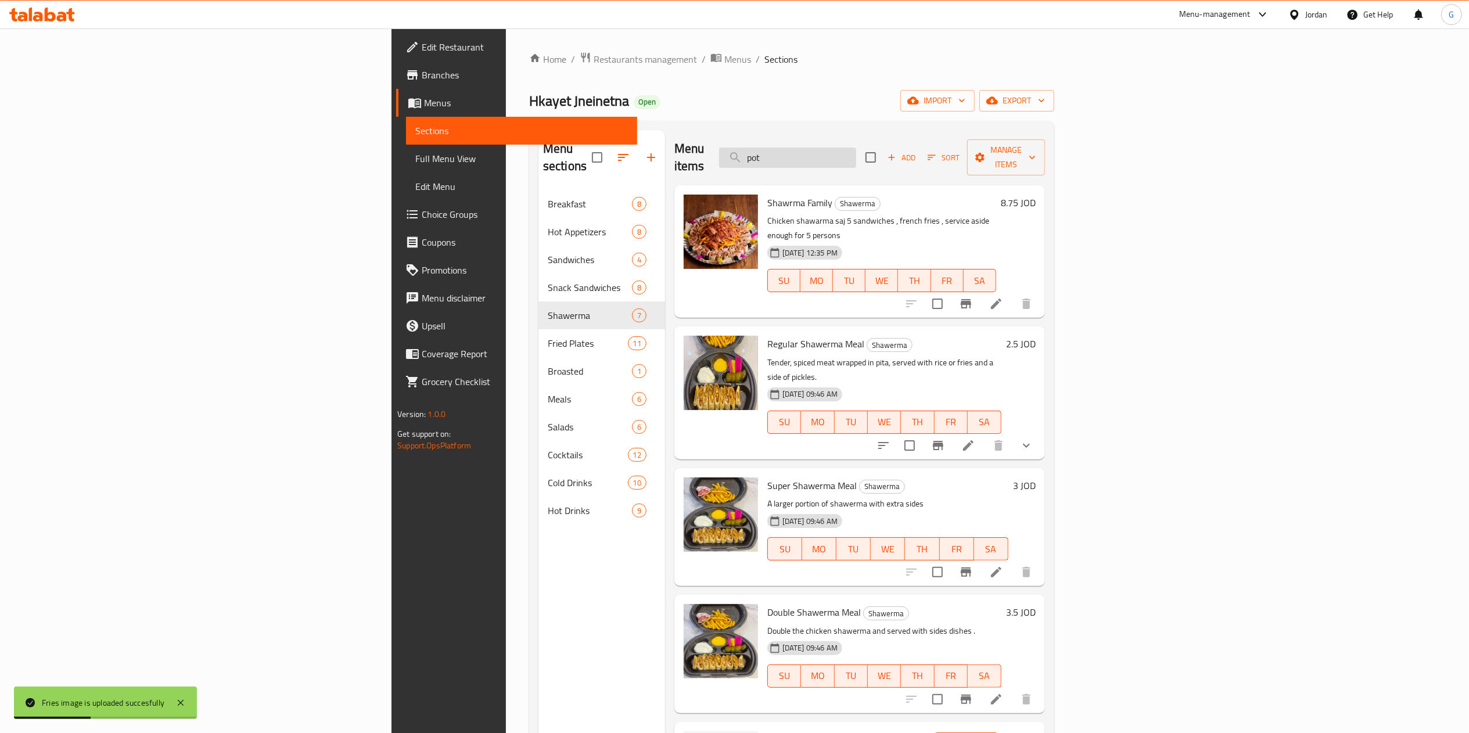
click at [856, 148] on input "pot" at bounding box center [787, 158] width 137 height 20
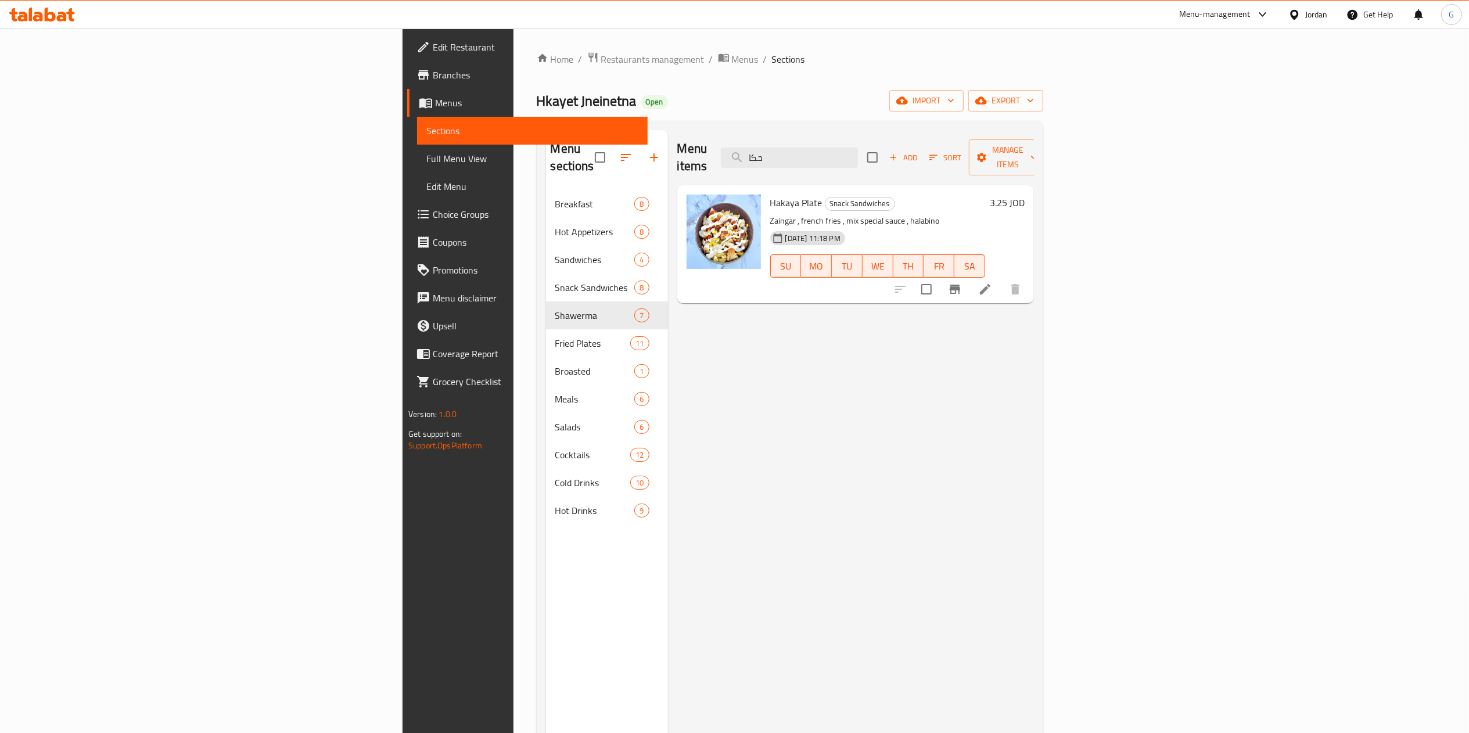
type input "حكا"
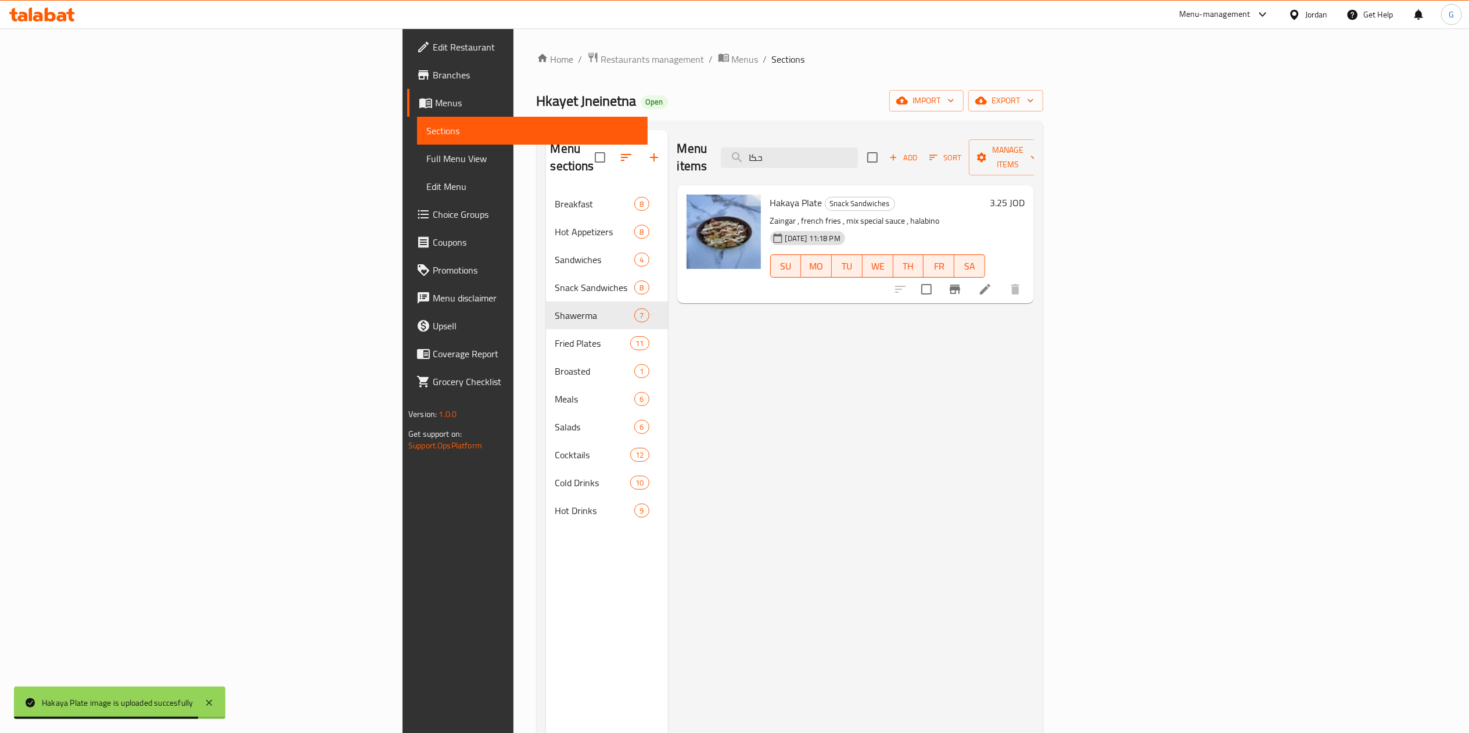
click at [40, 13] on icon at bounding box center [38, 17] width 10 height 10
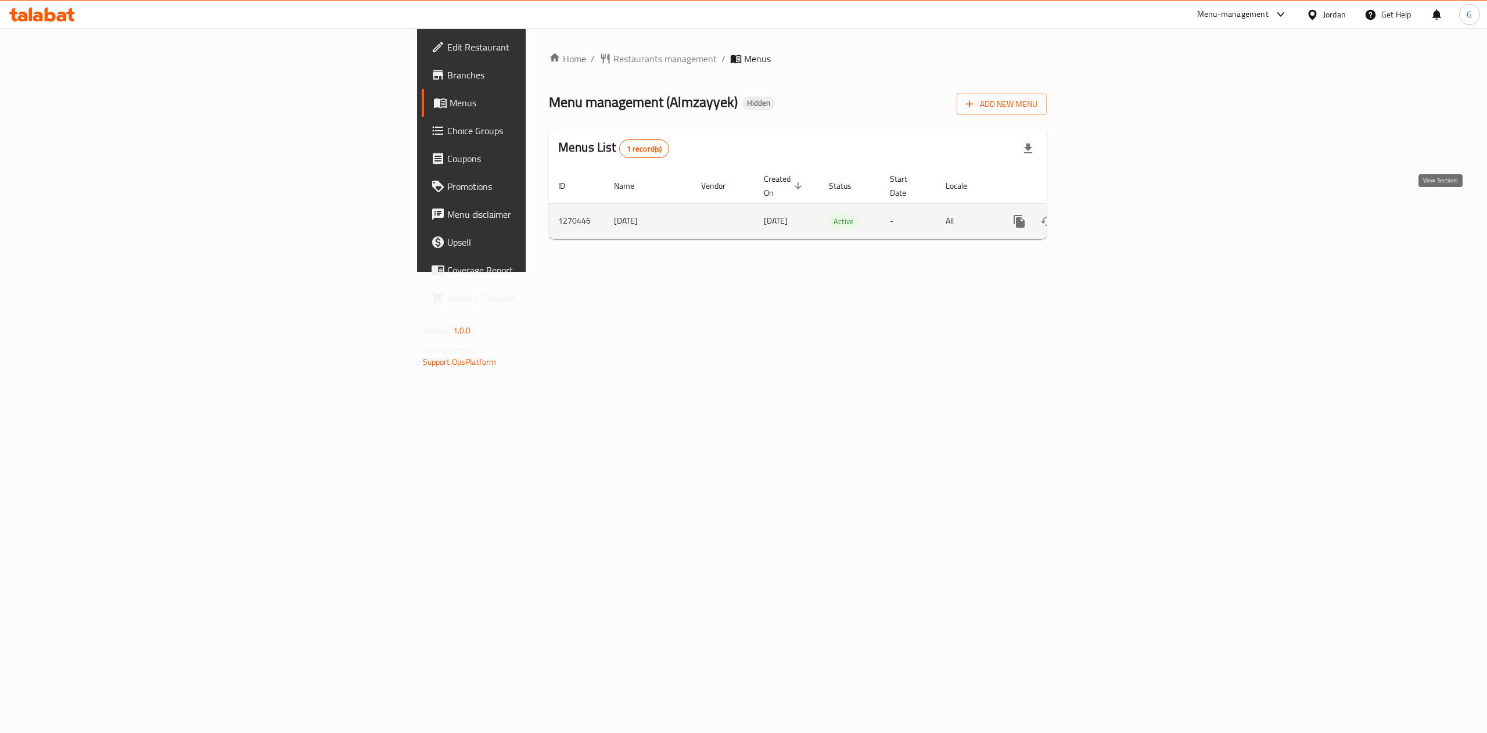
click at [1110, 214] on icon "enhanced table" at bounding box center [1103, 221] width 14 height 14
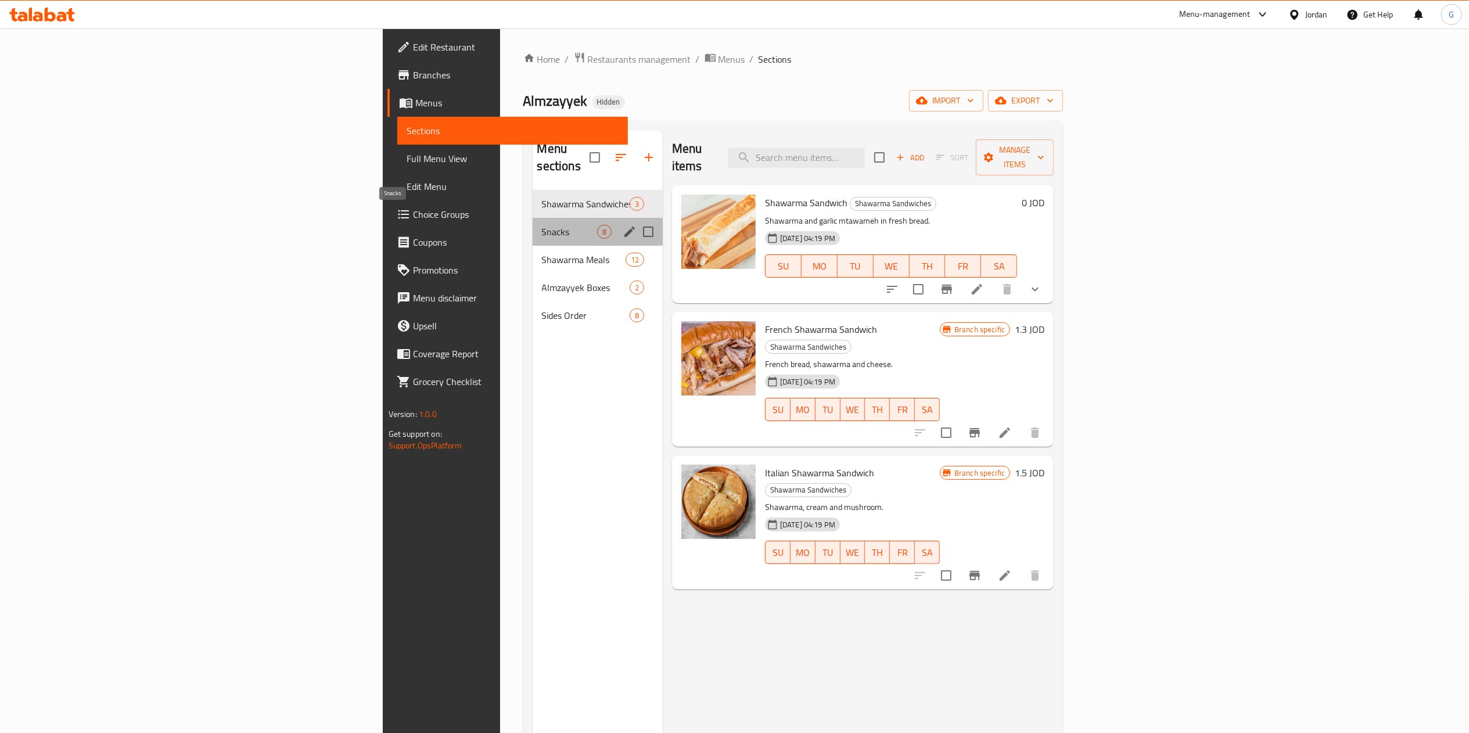
click at [542, 225] on span "Snacks" at bounding box center [569, 232] width 55 height 14
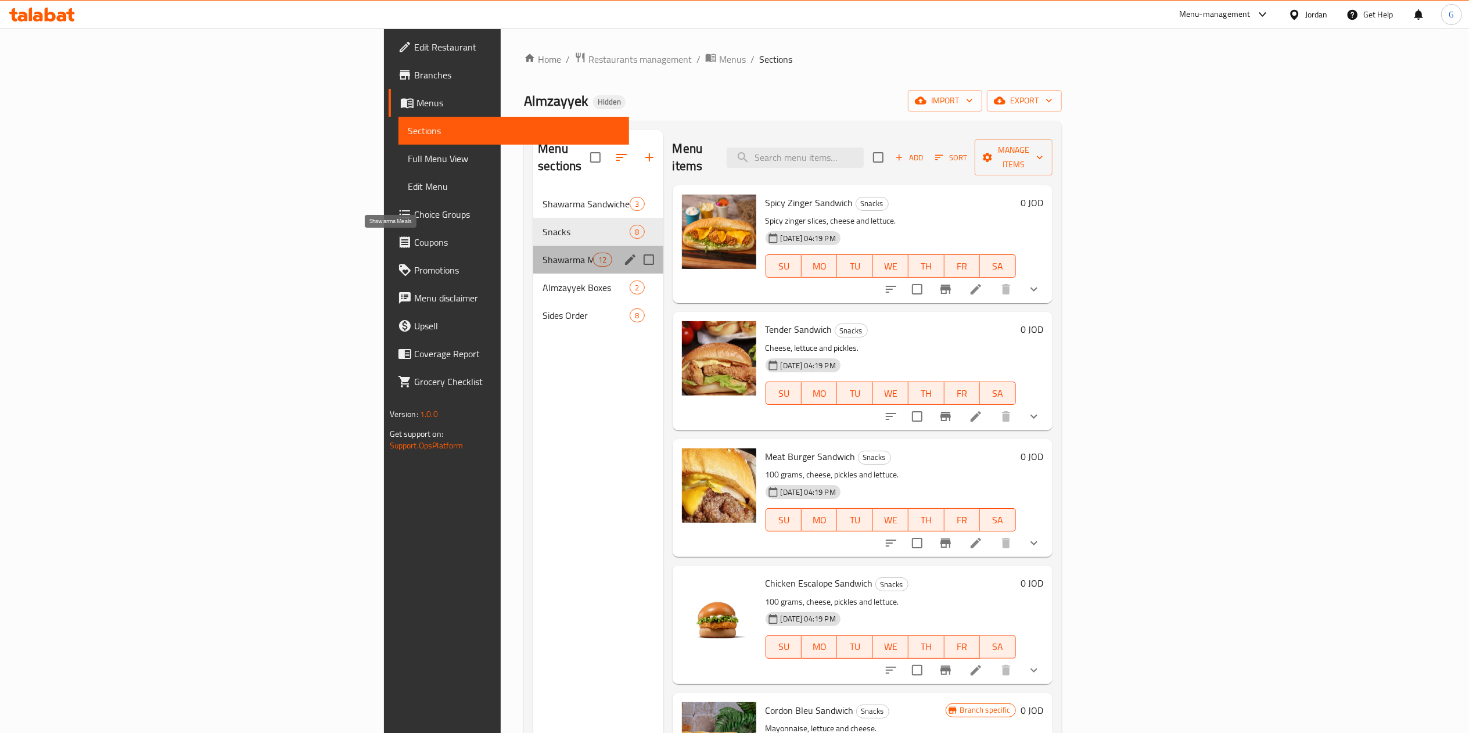
click at [543, 253] on span "Shawarma Meals" at bounding box center [568, 260] width 51 height 14
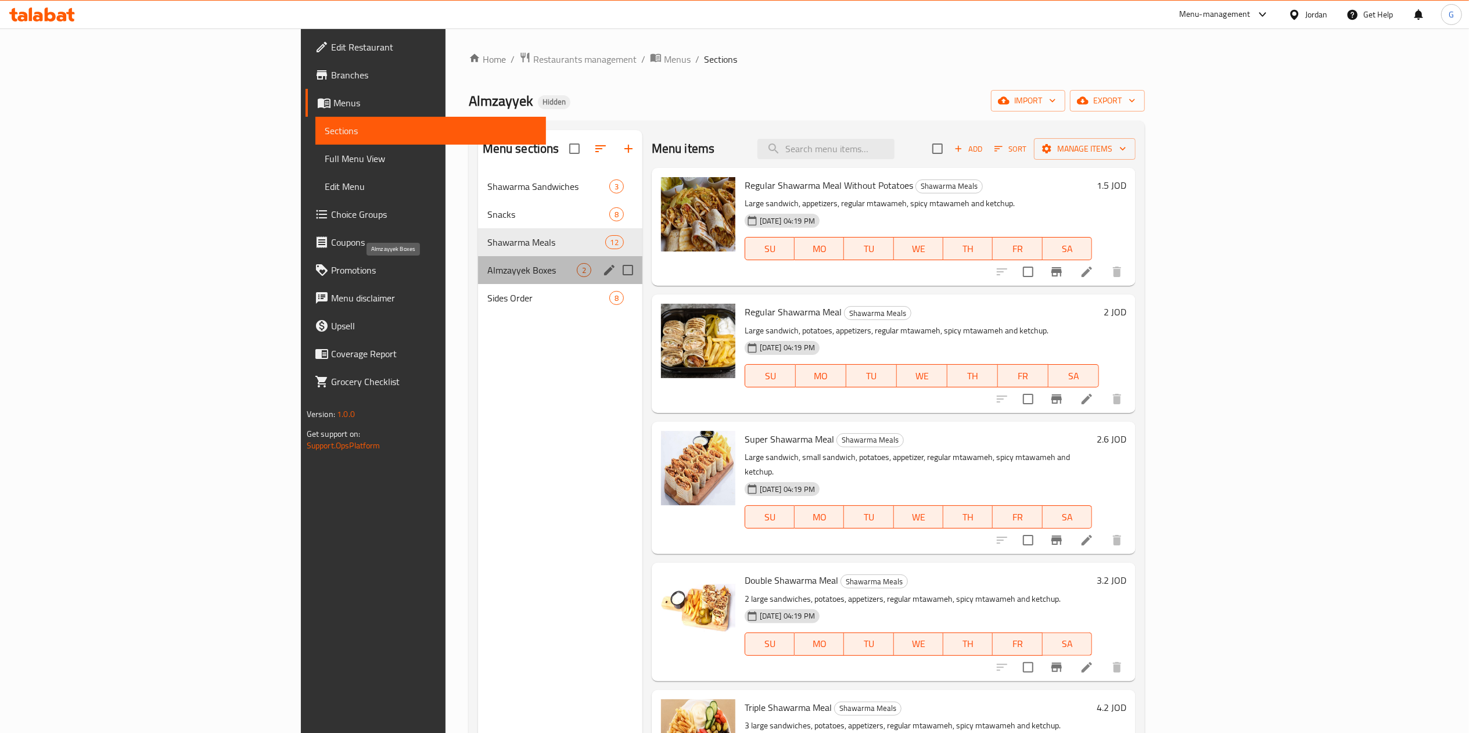
click at [487, 271] on span "Almzayyek Boxes" at bounding box center [531, 270] width 89 height 14
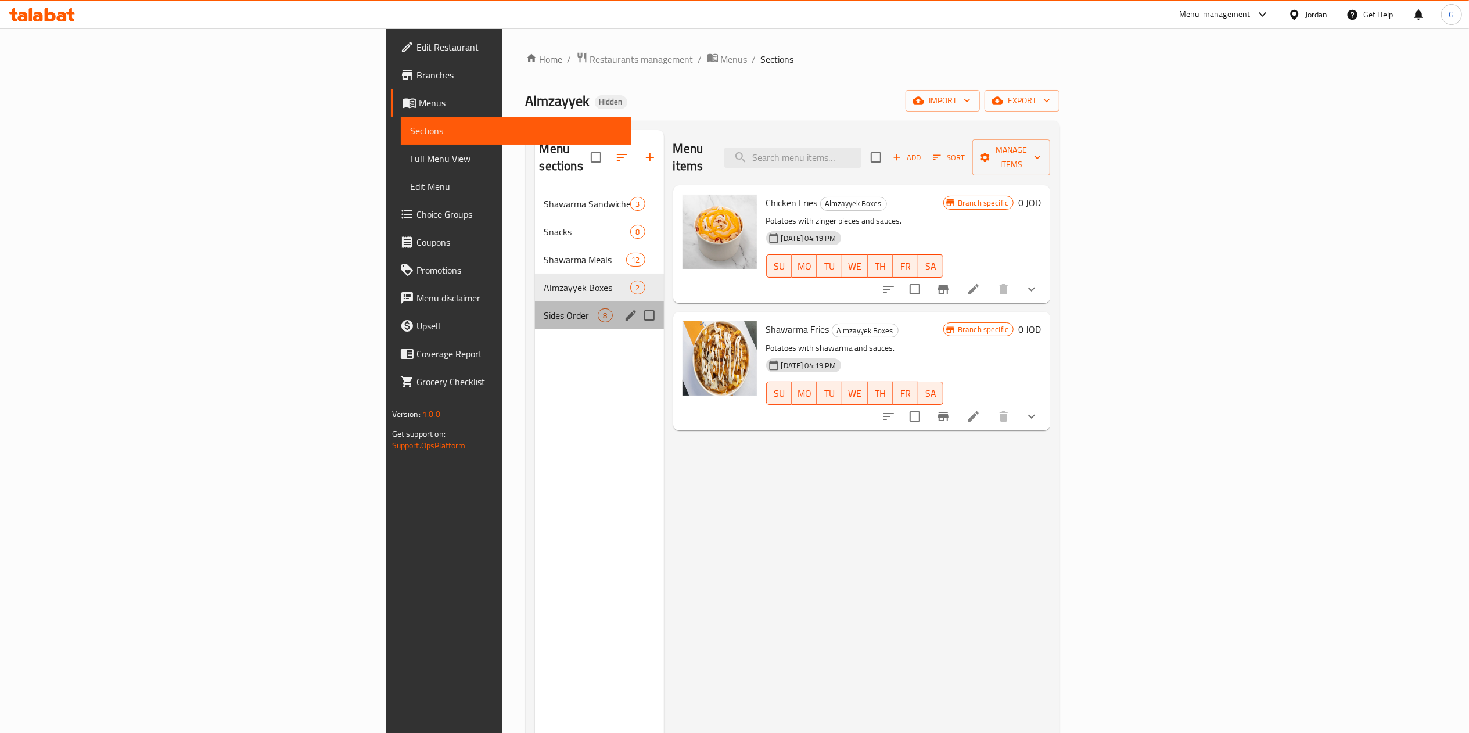
click at [535, 302] on div "Sides Order 8" at bounding box center [599, 316] width 129 height 28
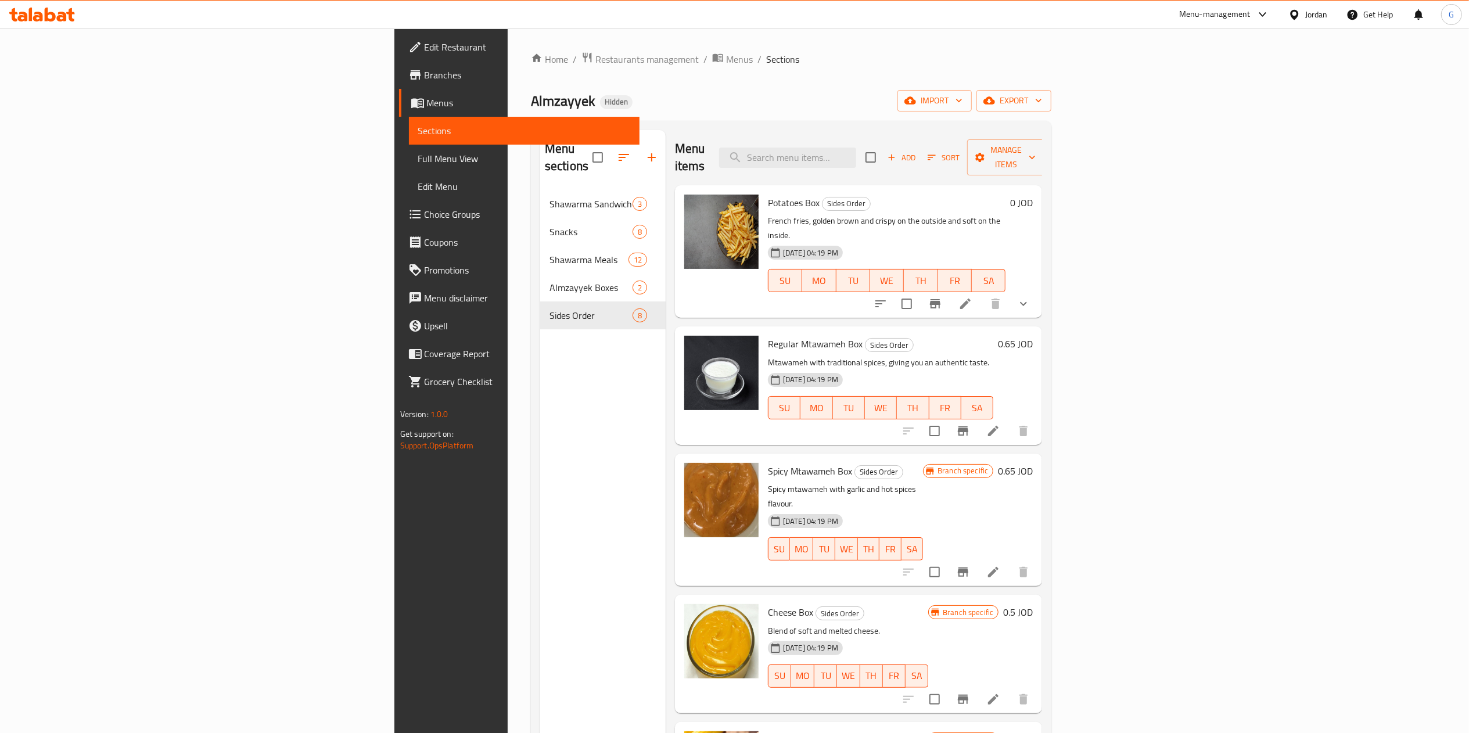
click at [33, 19] on icon at bounding box center [38, 17] width 10 height 10
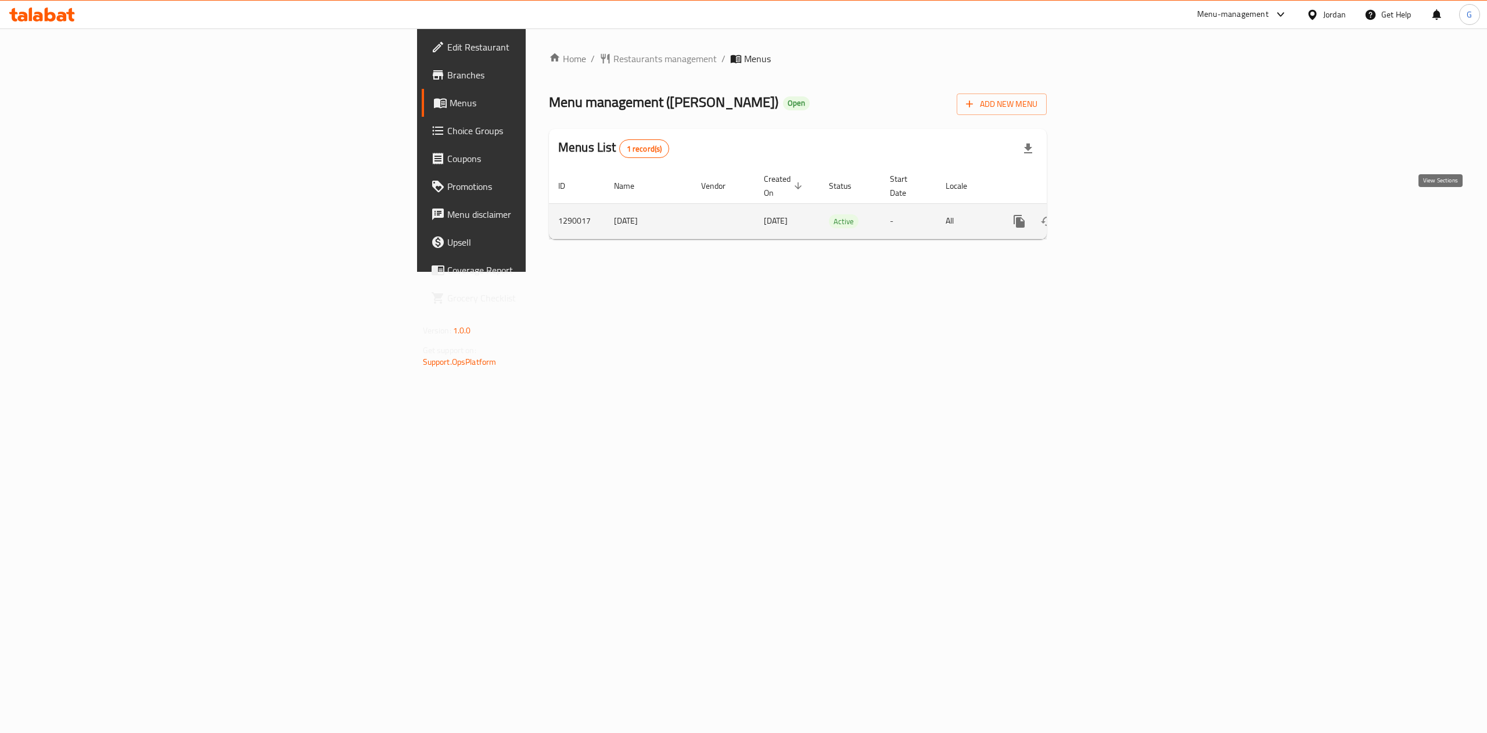
click at [1117, 207] on link "enhanced table" at bounding box center [1103, 221] width 28 height 28
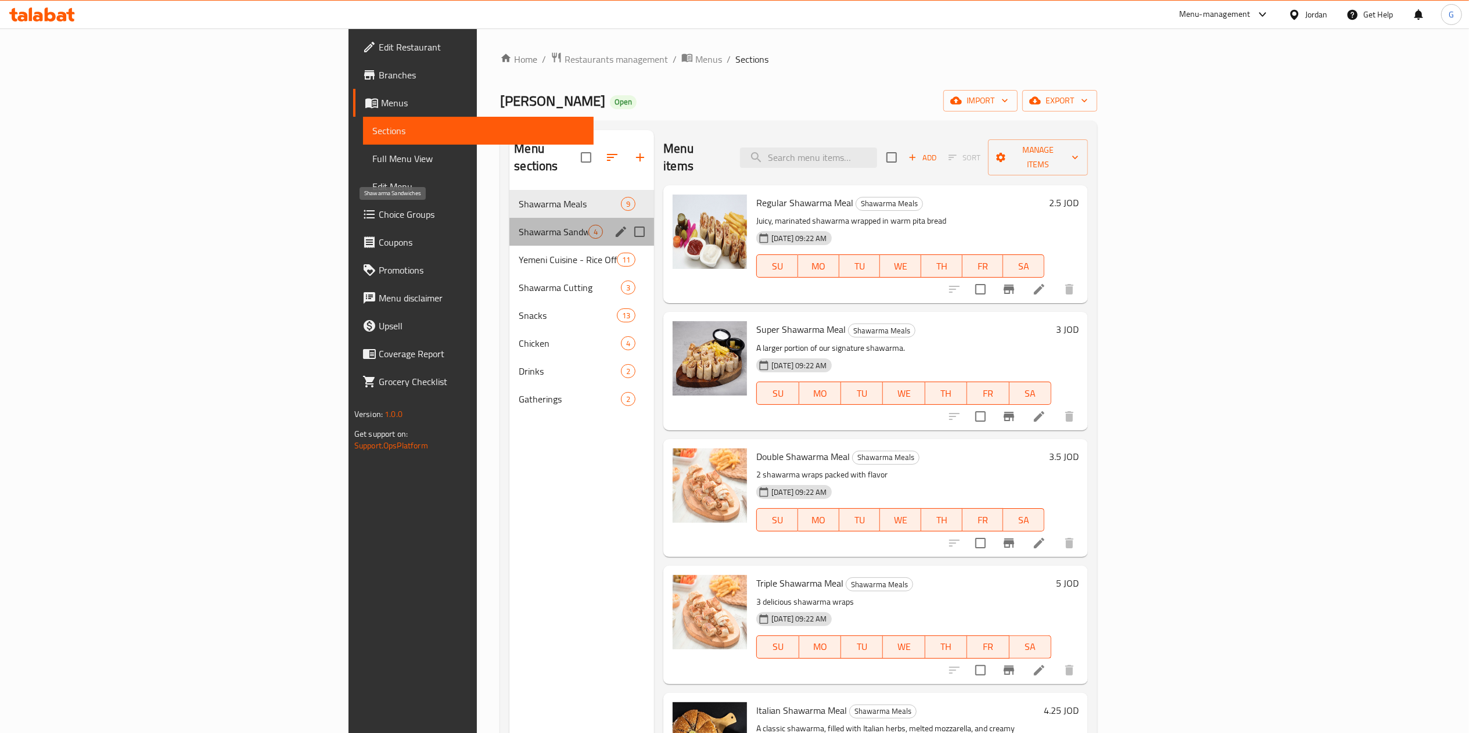
click at [519, 225] on span "Shawarma Sandwiches" at bounding box center [554, 232] width 70 height 14
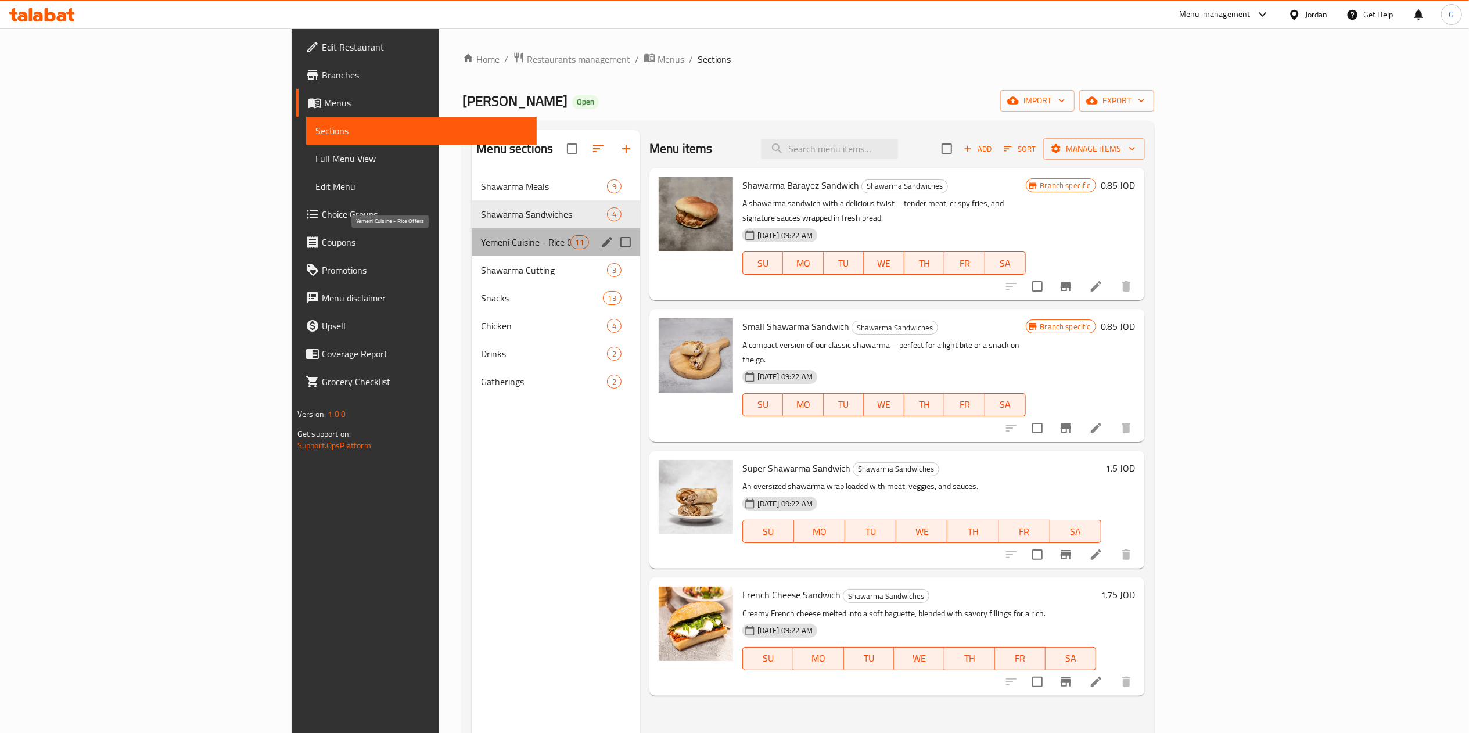
click at [481, 241] on span "Yemeni Cuisine - Rice Offers" at bounding box center [525, 242] width 89 height 14
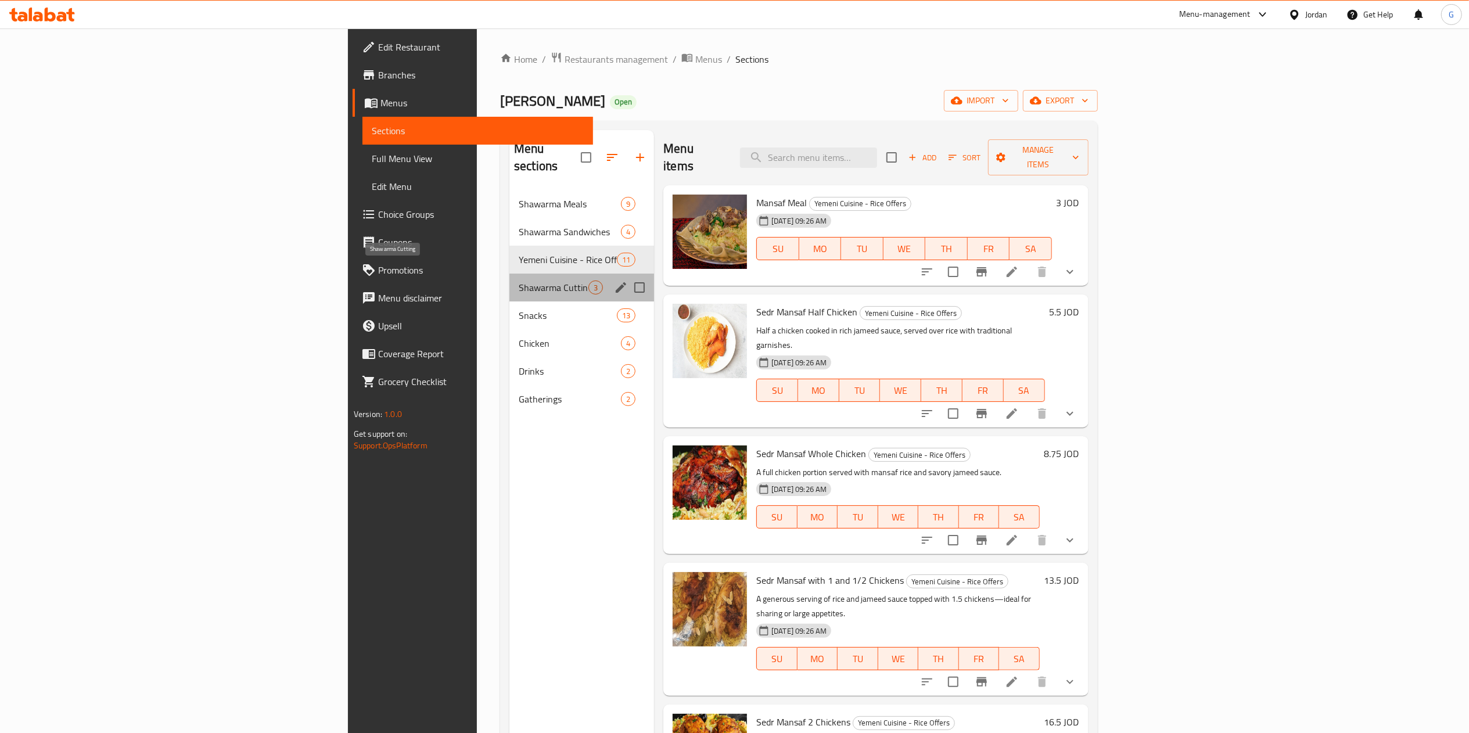
click at [519, 281] on span "Shawarma Cutting" at bounding box center [554, 288] width 70 height 14
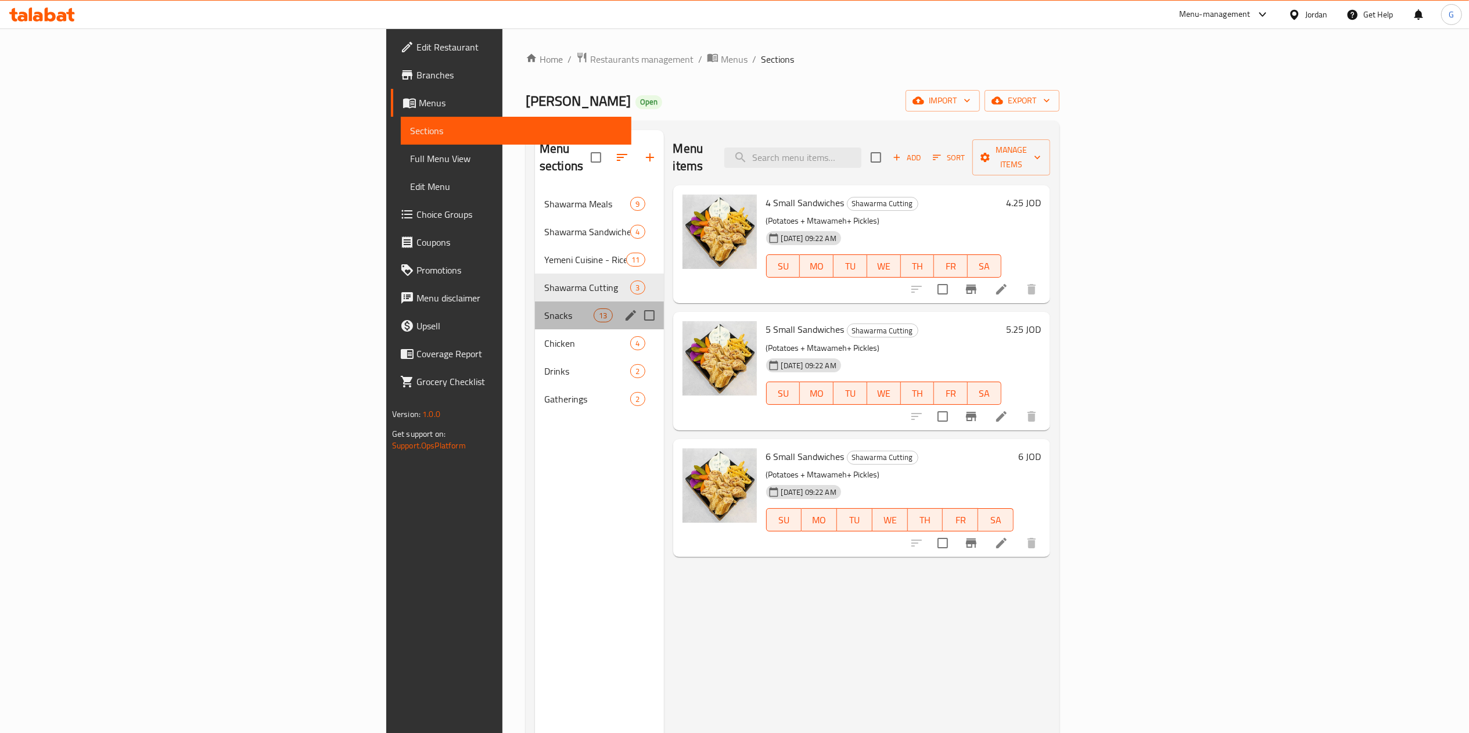
click at [535, 307] on div "Snacks 13" at bounding box center [599, 316] width 129 height 28
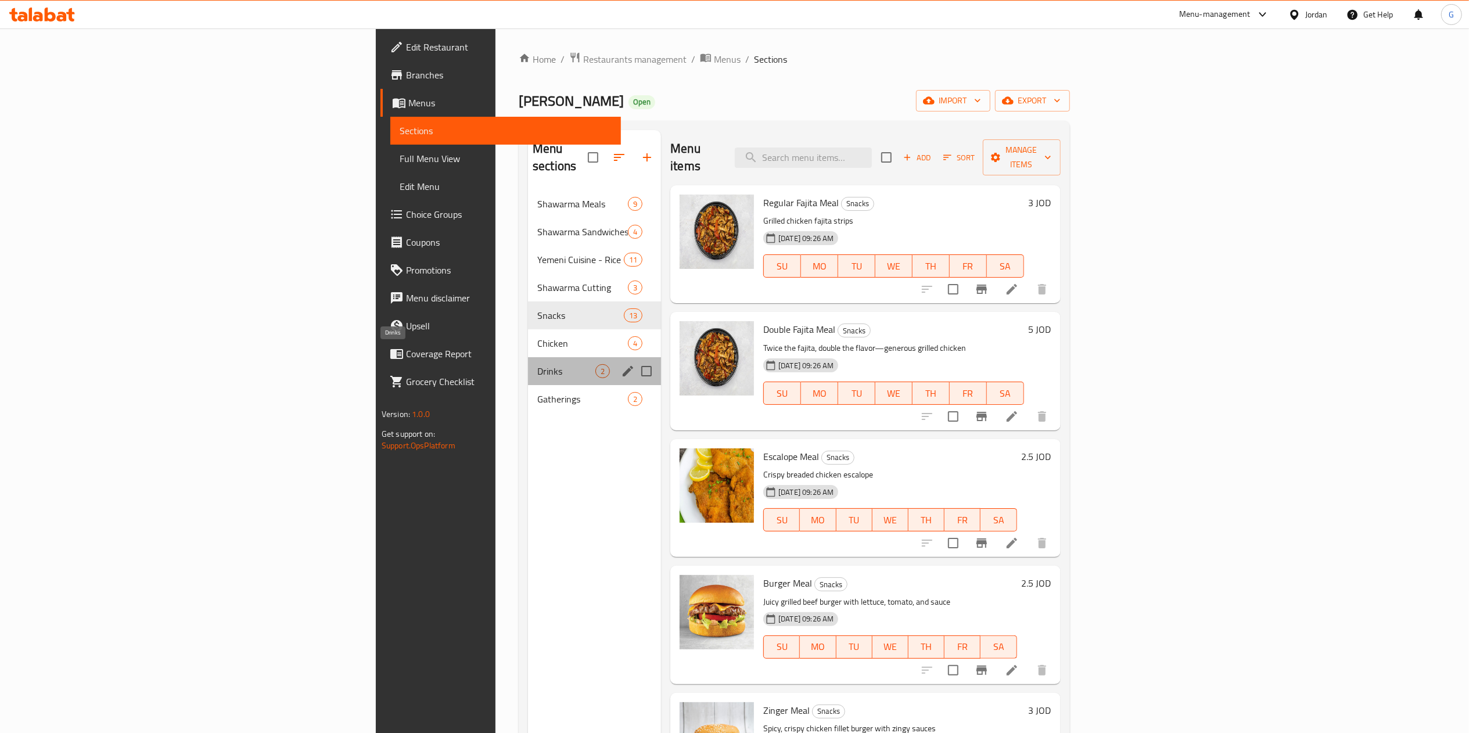
click at [537, 364] on span "Drinks" at bounding box center [566, 371] width 58 height 14
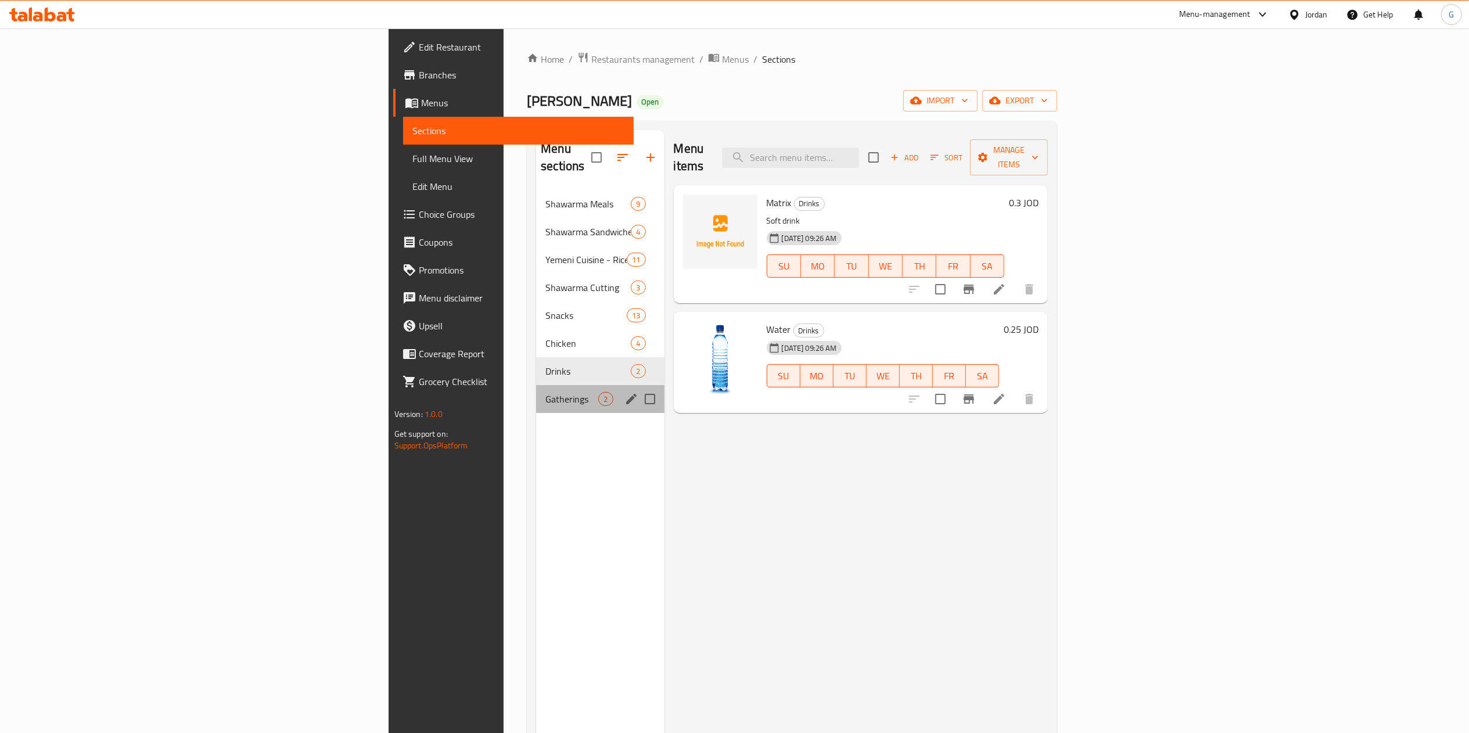
click at [536, 385] on div "Gatherings 2" at bounding box center [600, 399] width 128 height 28
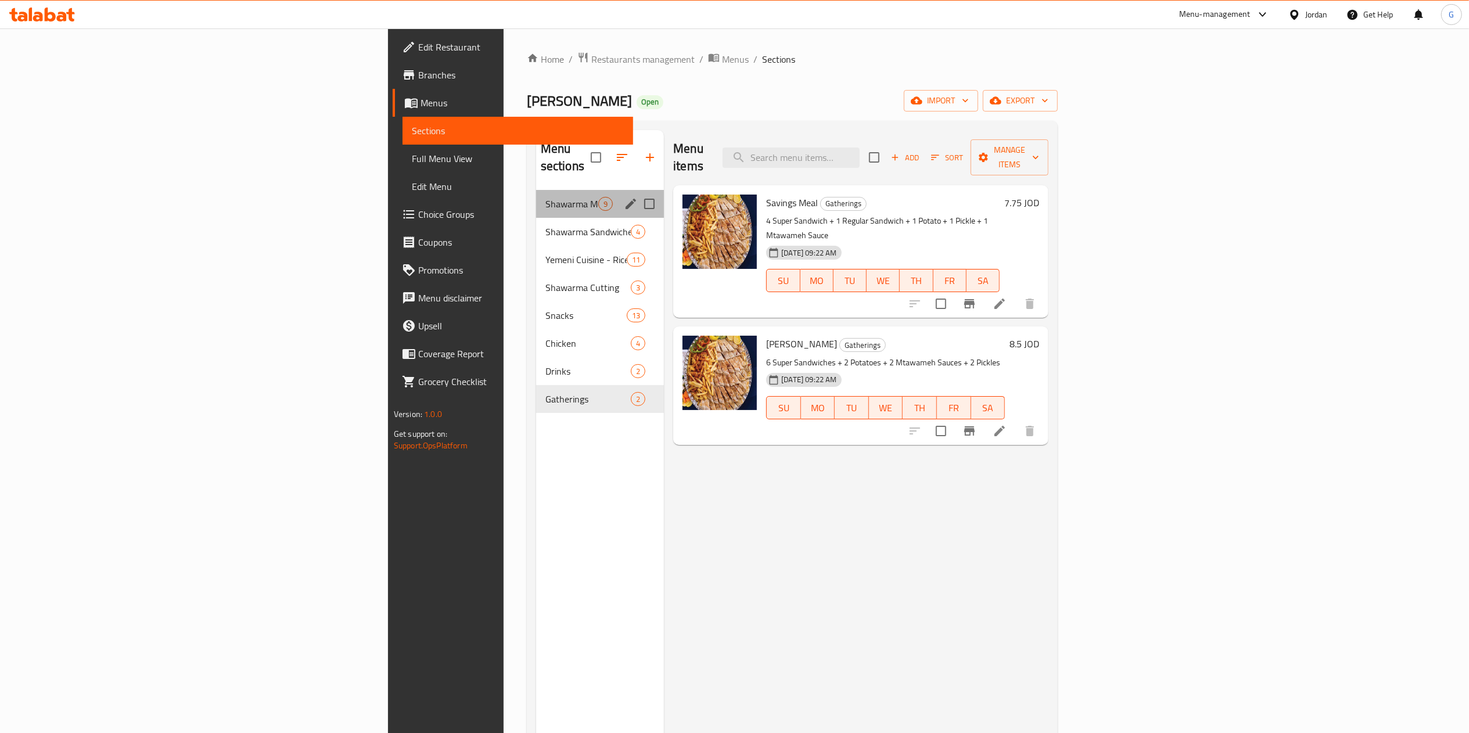
click at [536, 190] on div "Shawarma Meals 9" at bounding box center [600, 204] width 128 height 28
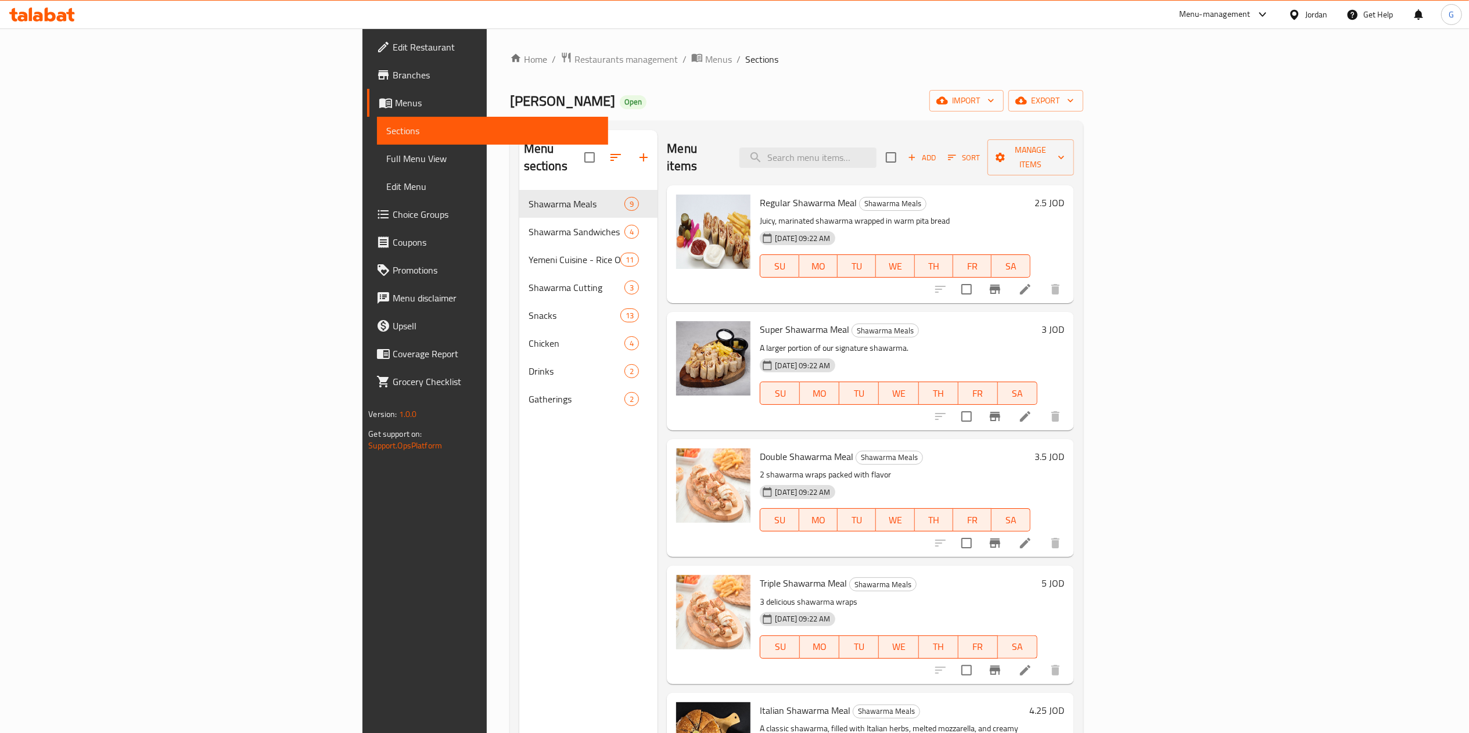
click at [26, 9] on icon at bounding box center [42, 15] width 66 height 14
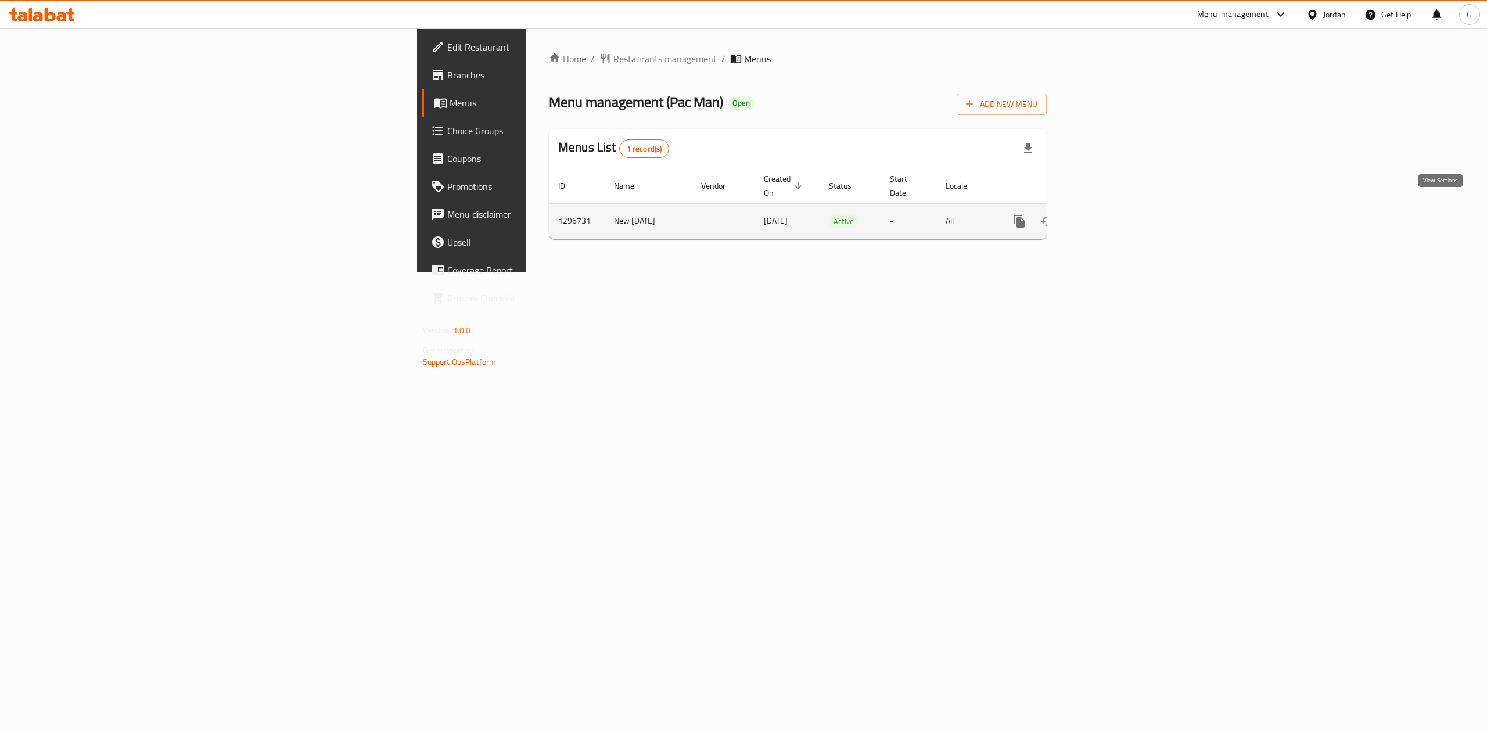
click at [1117, 207] on link "enhanced table" at bounding box center [1103, 221] width 28 height 28
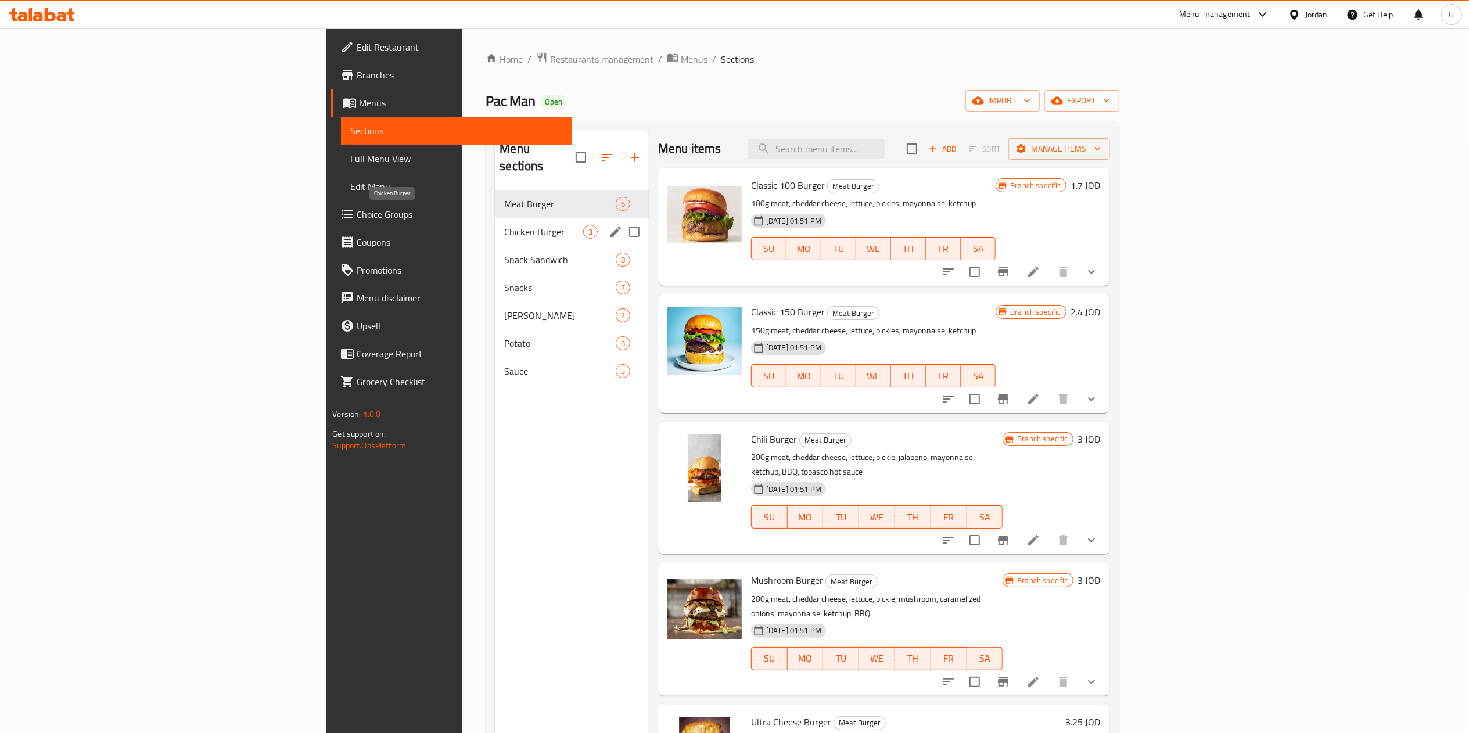
click at [504, 225] on span "Chicken Burger" at bounding box center [543, 232] width 78 height 14
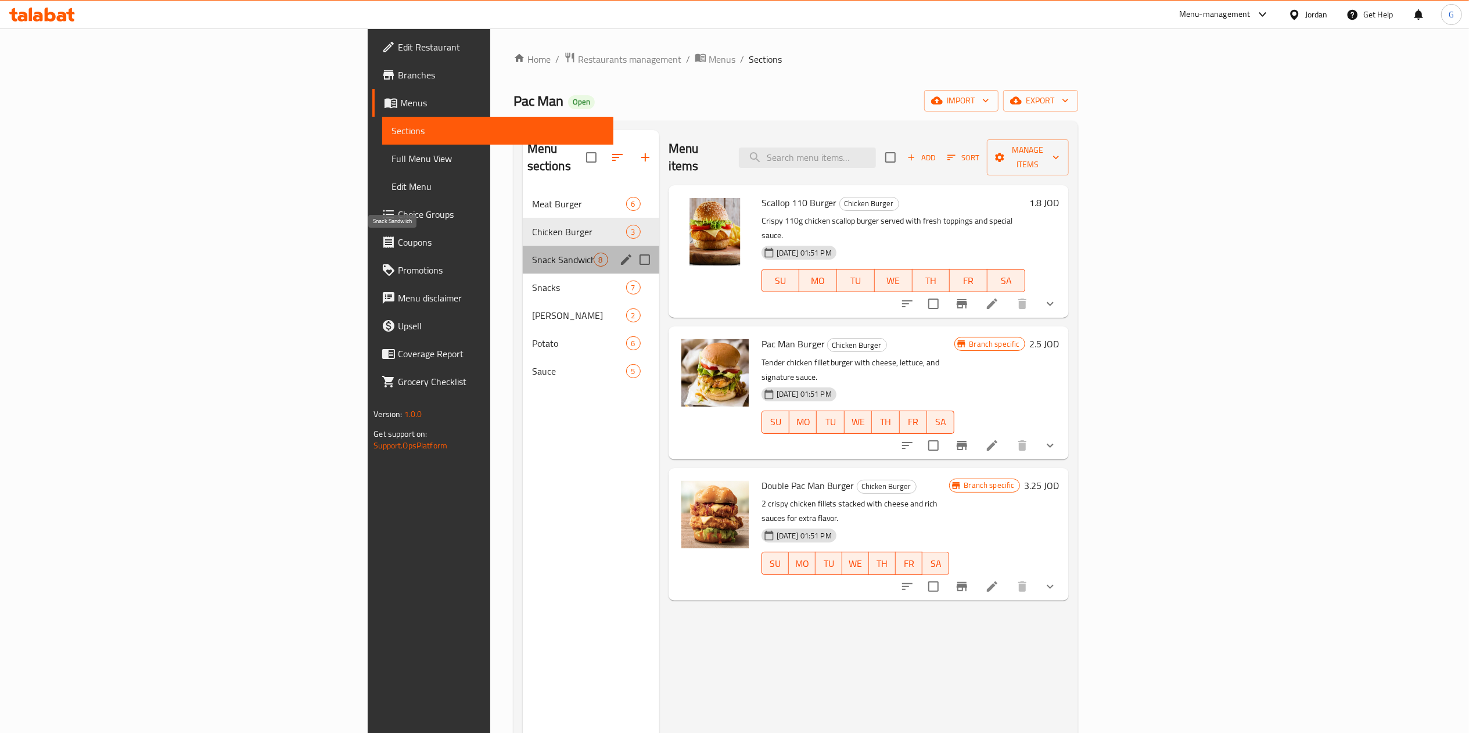
click at [532, 253] on span "Snack Sandwich" at bounding box center [563, 260] width 62 height 14
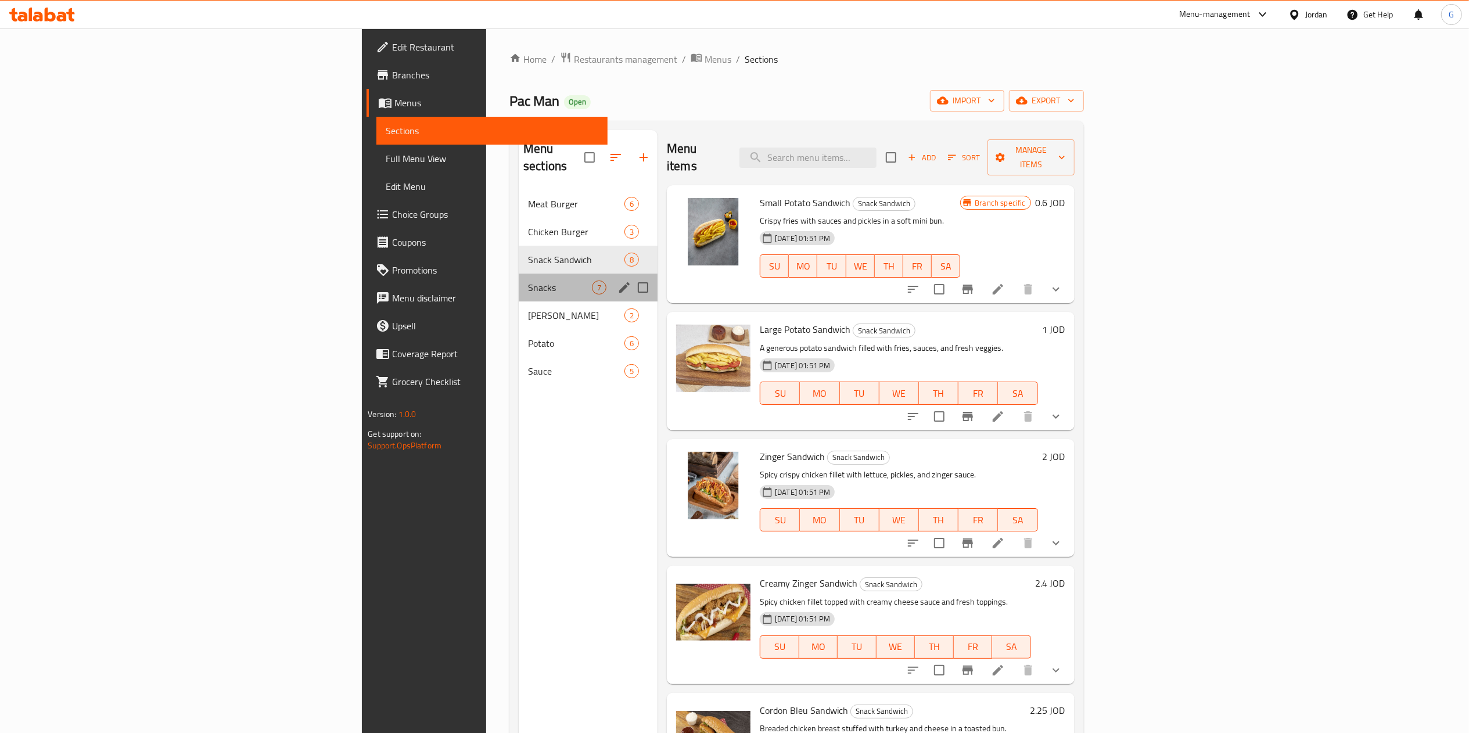
click at [519, 274] on div "Snacks 7" at bounding box center [588, 288] width 139 height 28
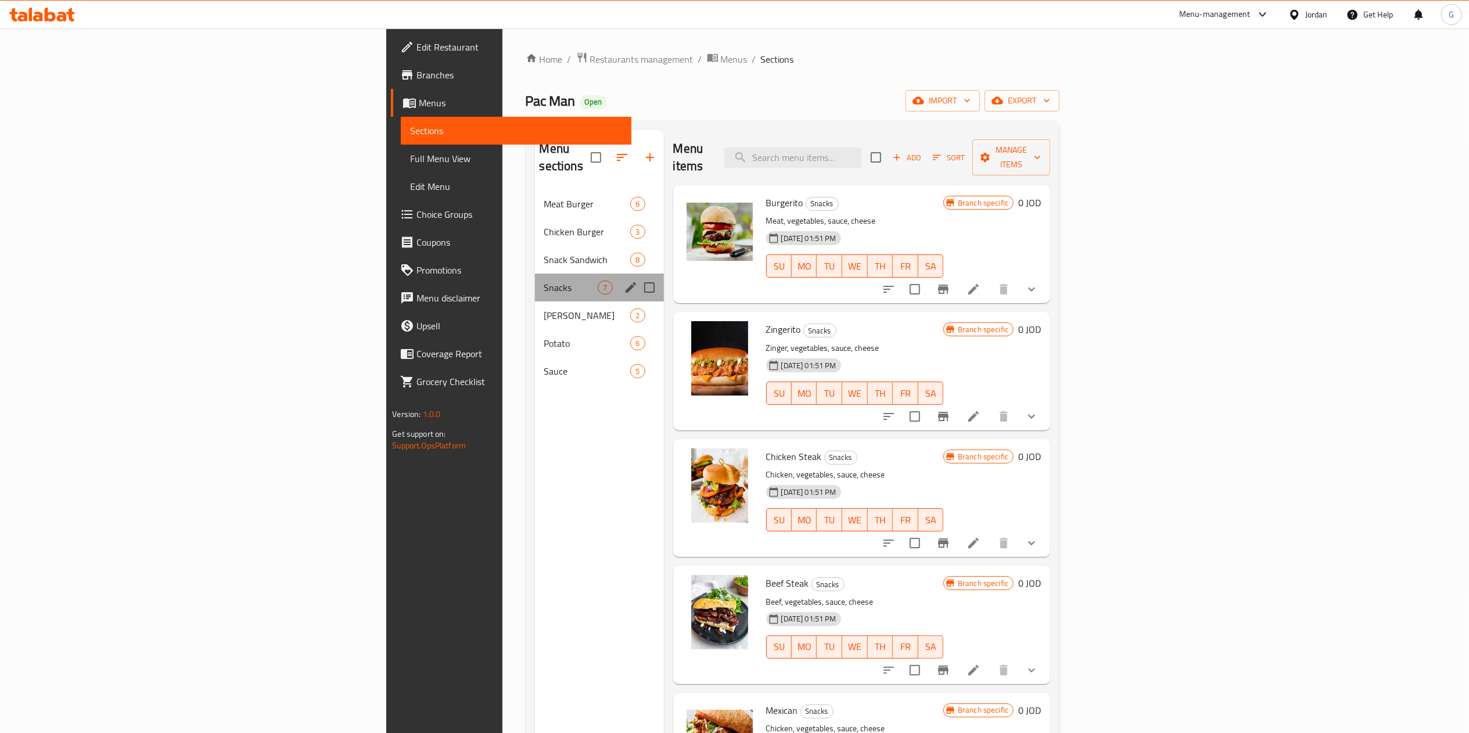
click at [535, 282] on div "Snacks 7" at bounding box center [599, 288] width 129 height 28
click at [535, 329] on div "Potato 6" at bounding box center [599, 343] width 129 height 28
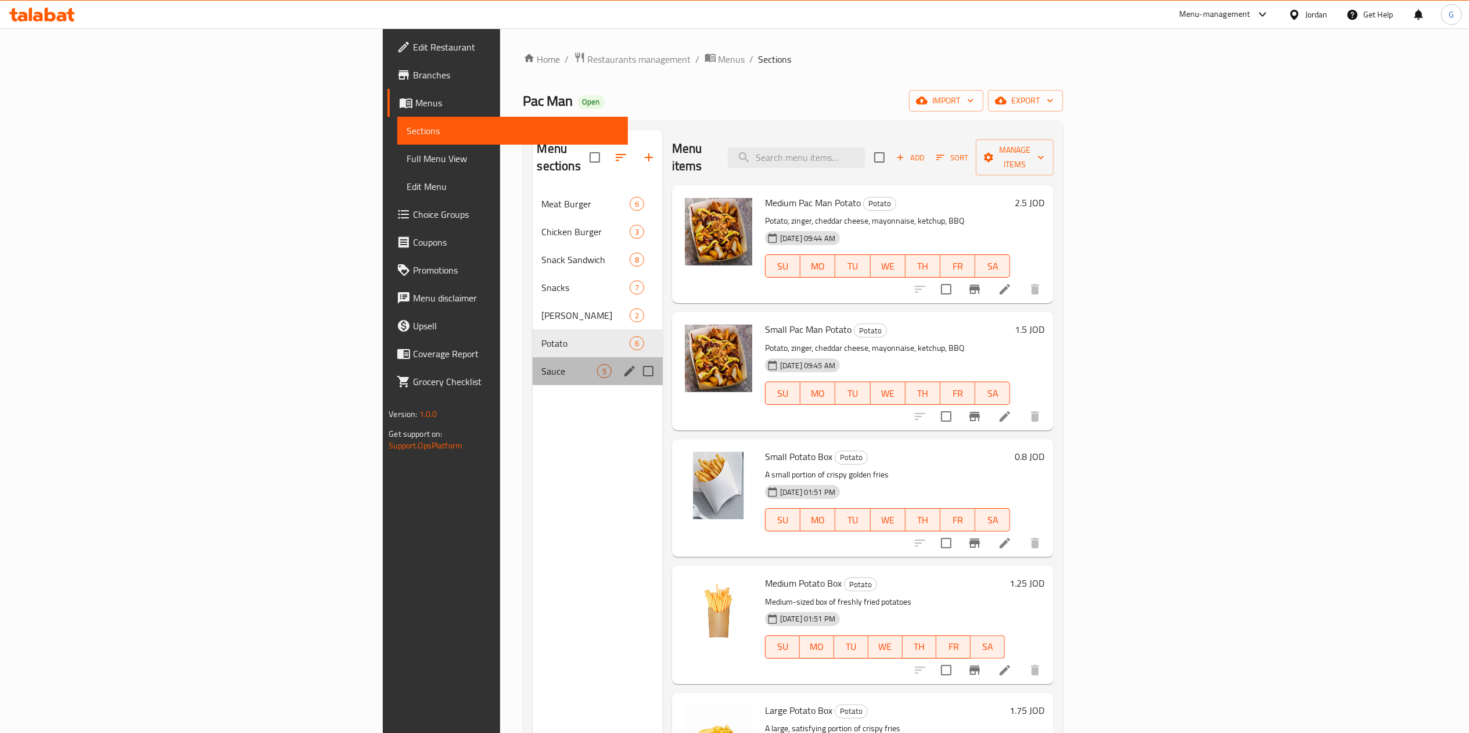
click at [533, 357] on div "Sauce 5" at bounding box center [598, 371] width 130 height 28
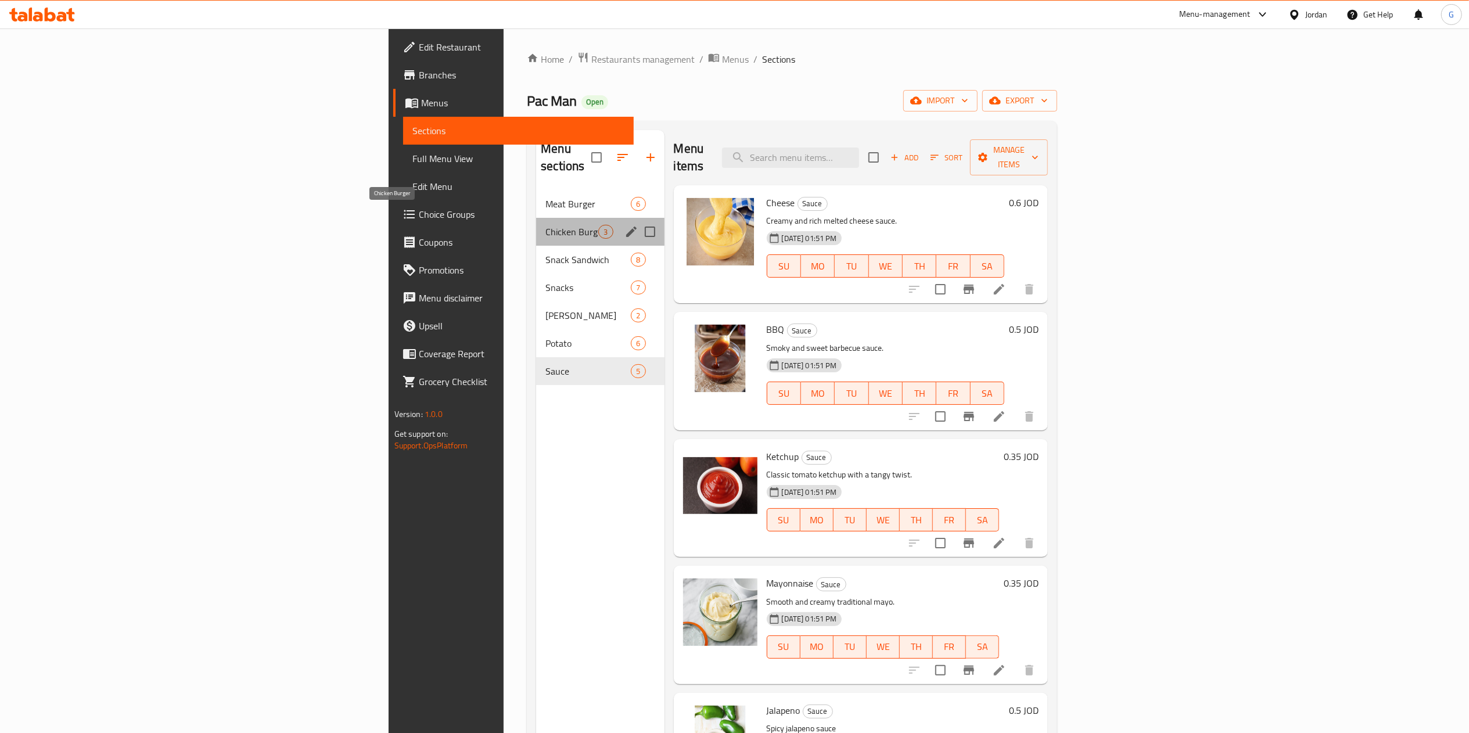
click at [546, 225] on span "Chicken Burger" at bounding box center [572, 232] width 53 height 14
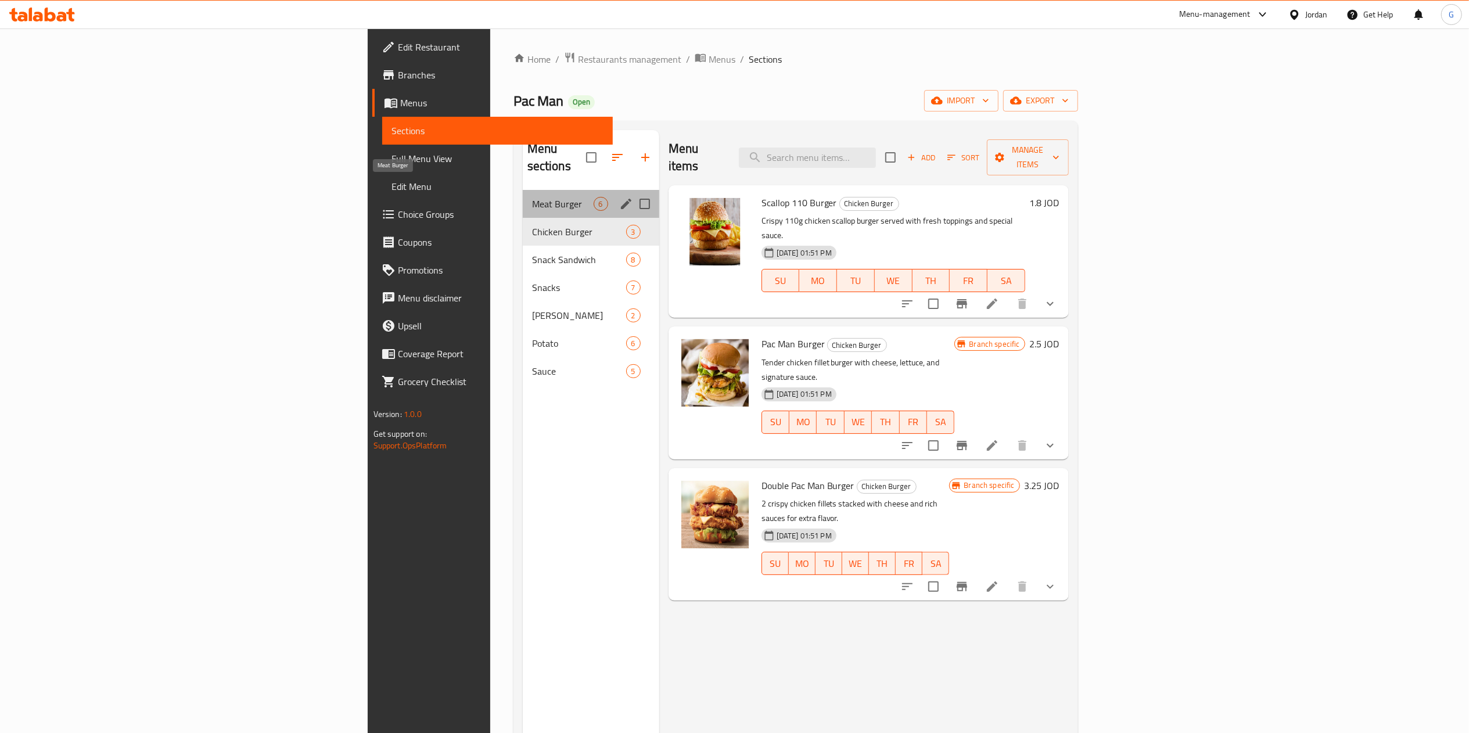
click at [532, 197] on span "Meat Burger" at bounding box center [563, 204] width 62 height 14
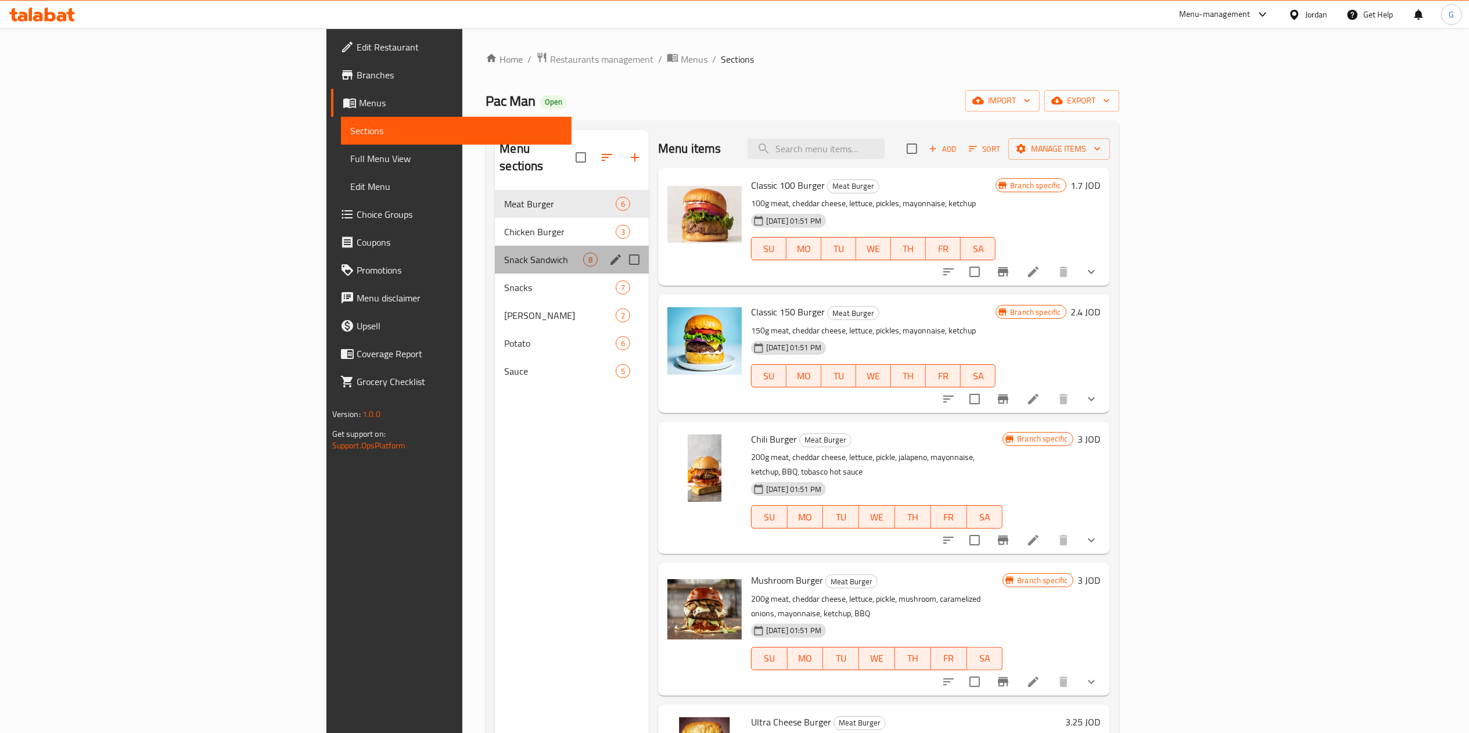
click at [495, 246] on div "Snack Sandwich 8" at bounding box center [572, 260] width 154 height 28
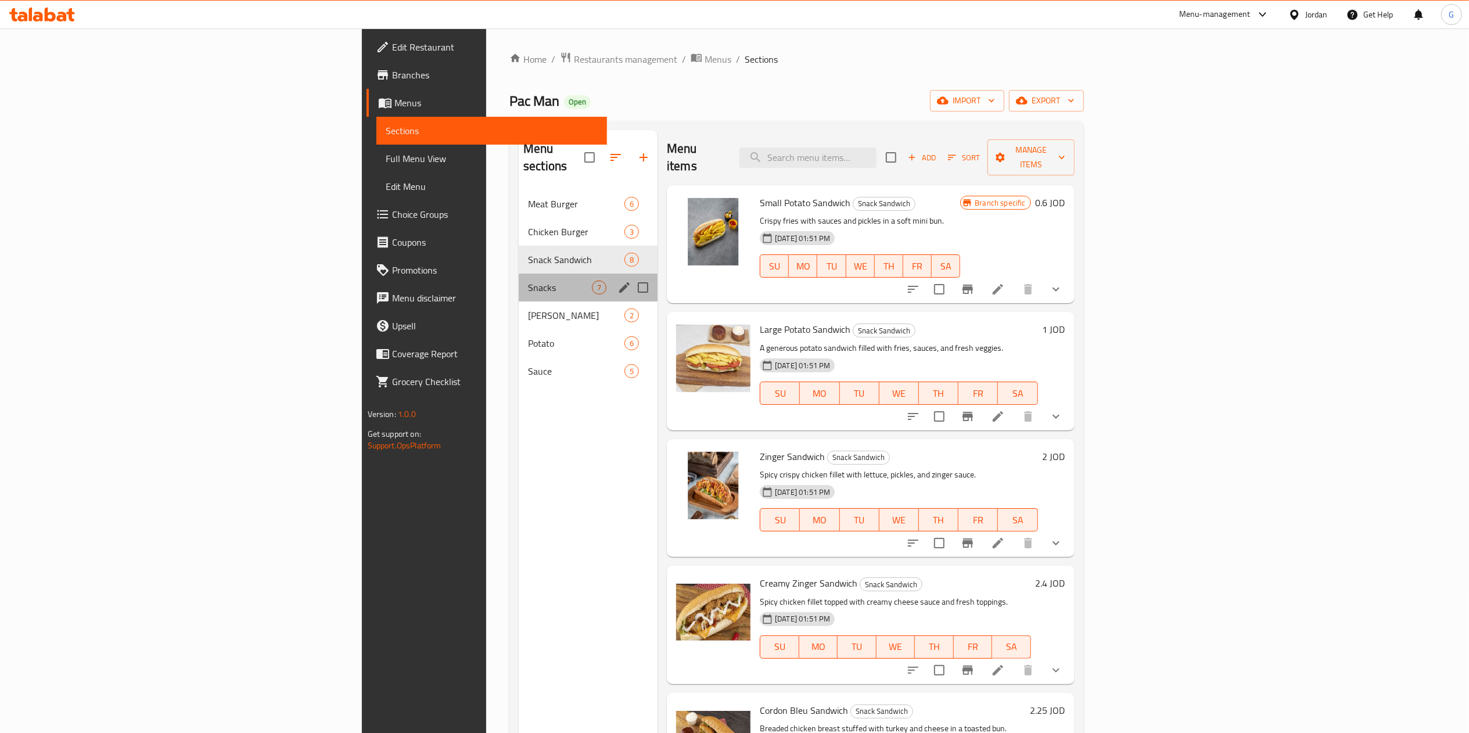
click at [519, 281] on div "Snacks 7" at bounding box center [588, 288] width 139 height 28
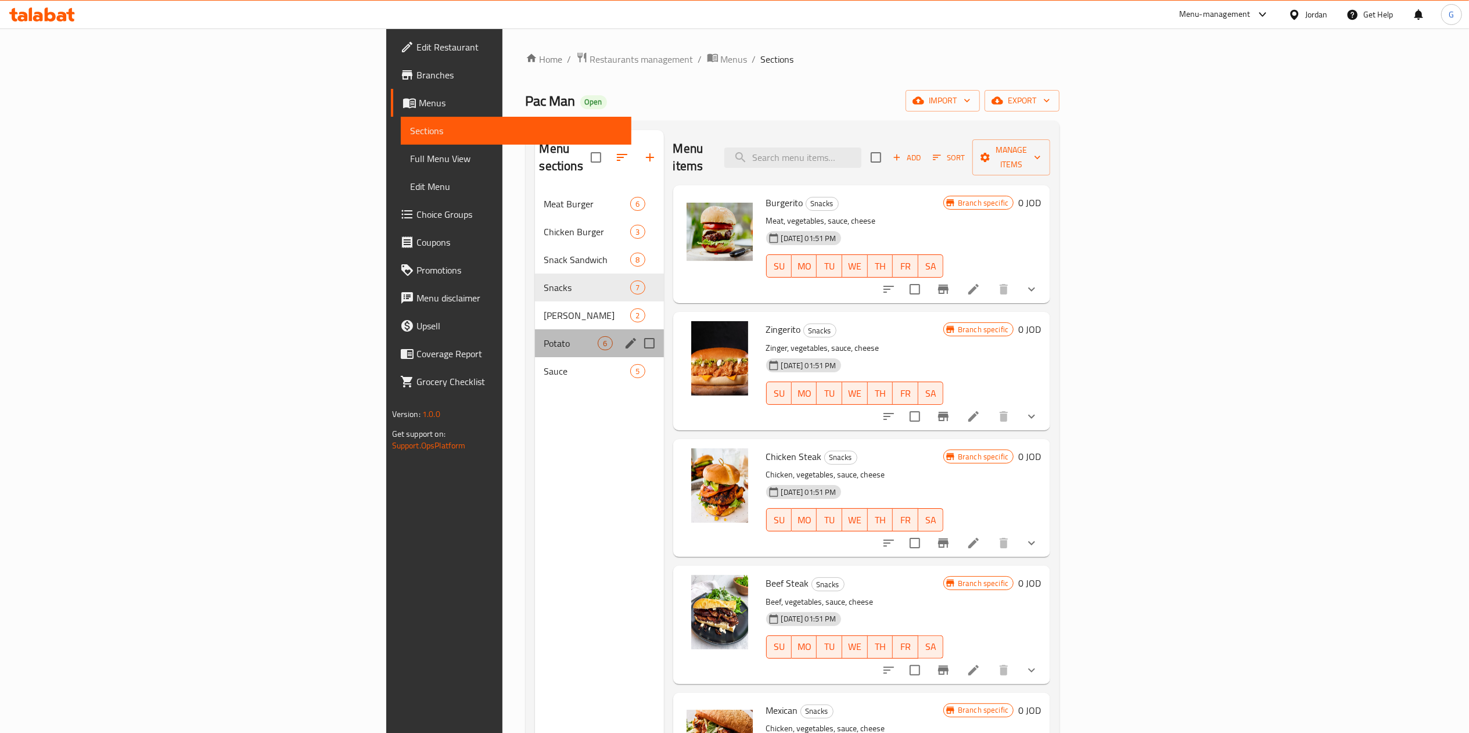
click at [535, 329] on div "Potato 6" at bounding box center [599, 343] width 129 height 28
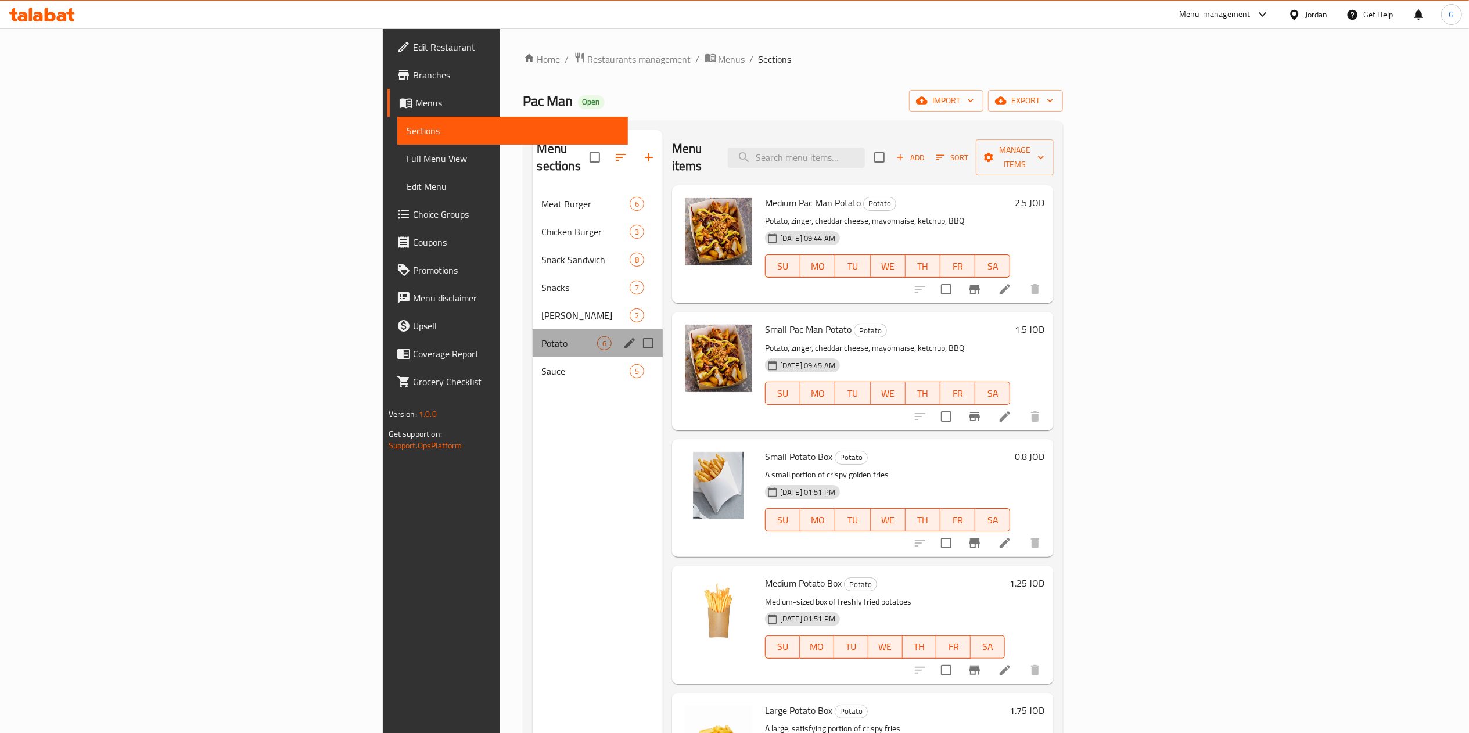
click at [533, 339] on div "Potato 6" at bounding box center [598, 343] width 130 height 28
click at [533, 357] on div "Sauce 5" at bounding box center [598, 371] width 130 height 28
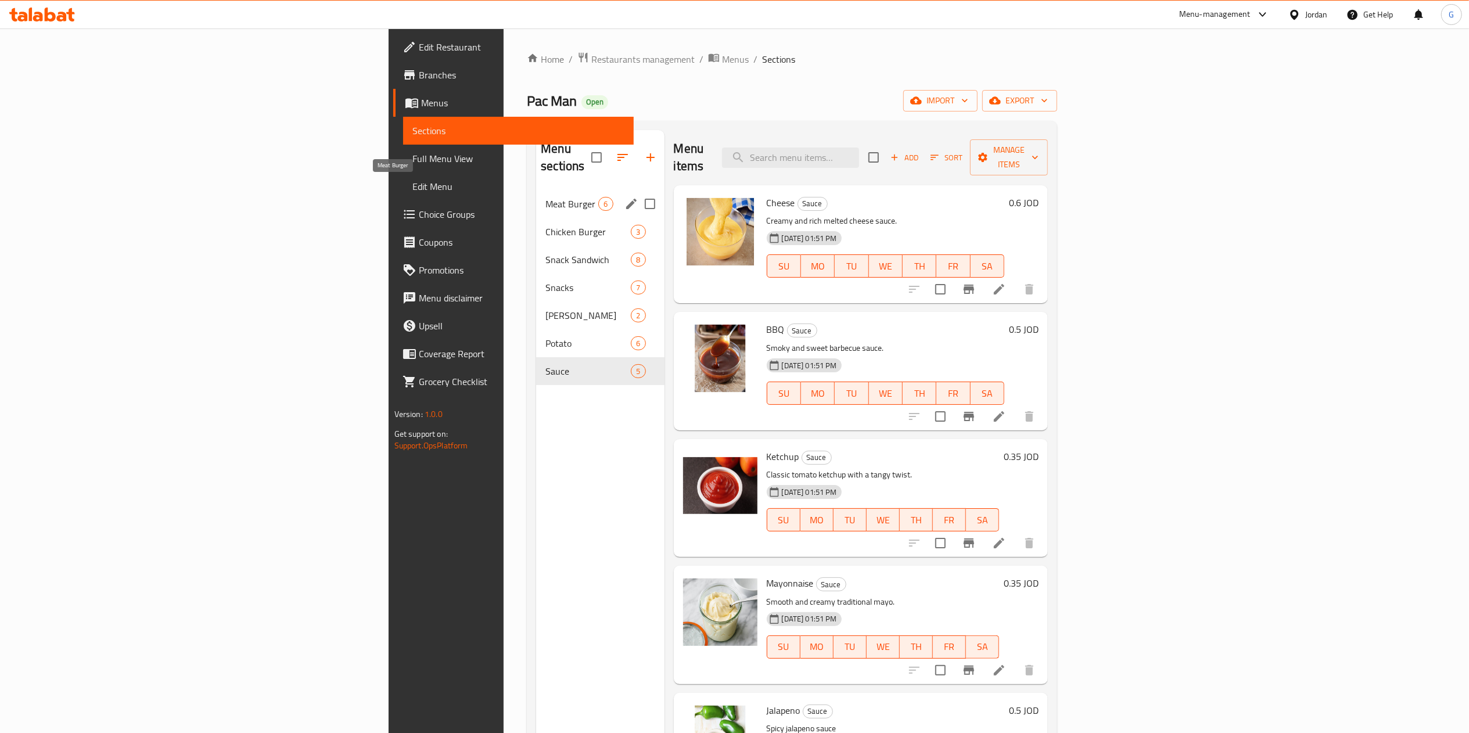
click at [546, 197] on span "Meat Burger" at bounding box center [572, 204] width 53 height 14
